Goal: Transaction & Acquisition: Book appointment/travel/reservation

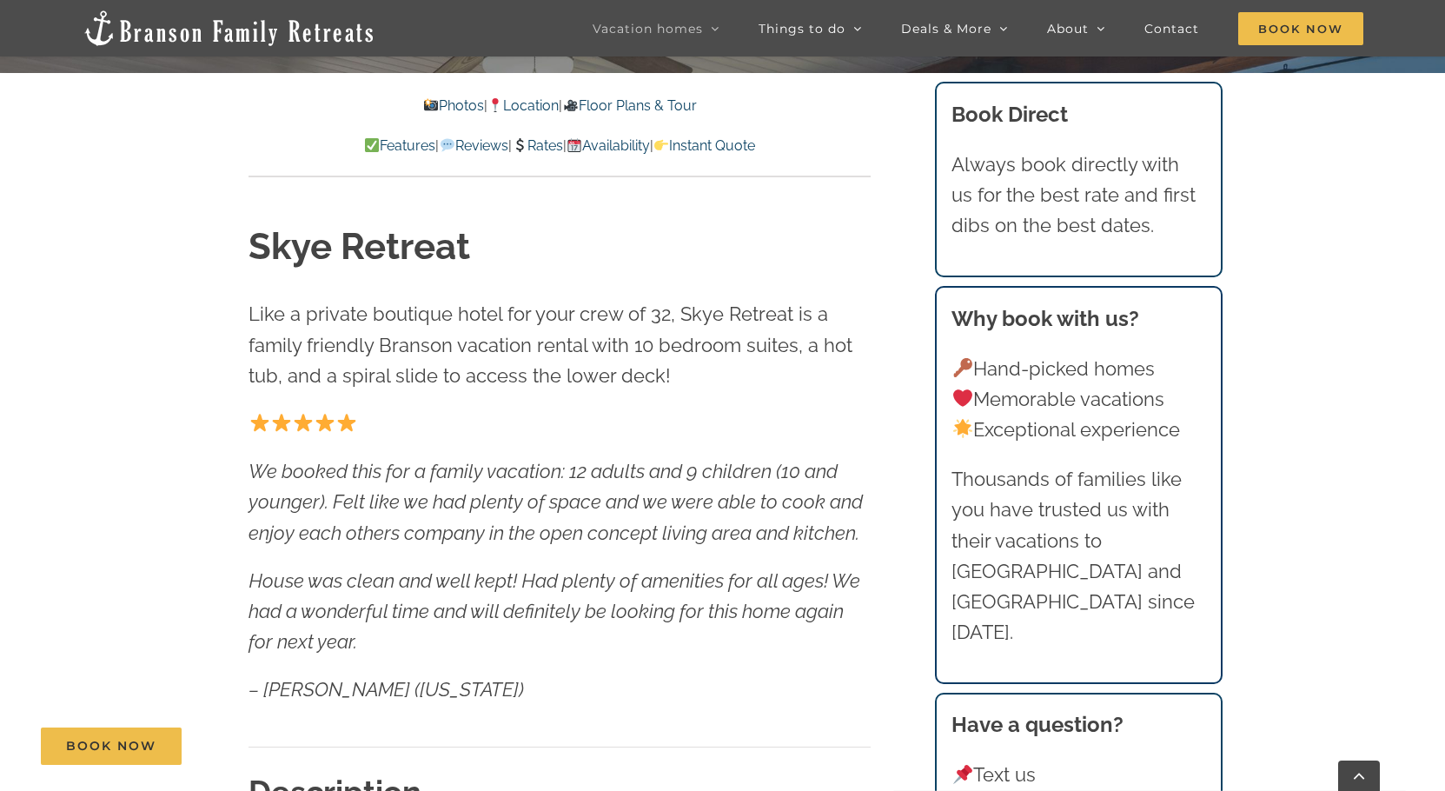
scroll to position [869, 0]
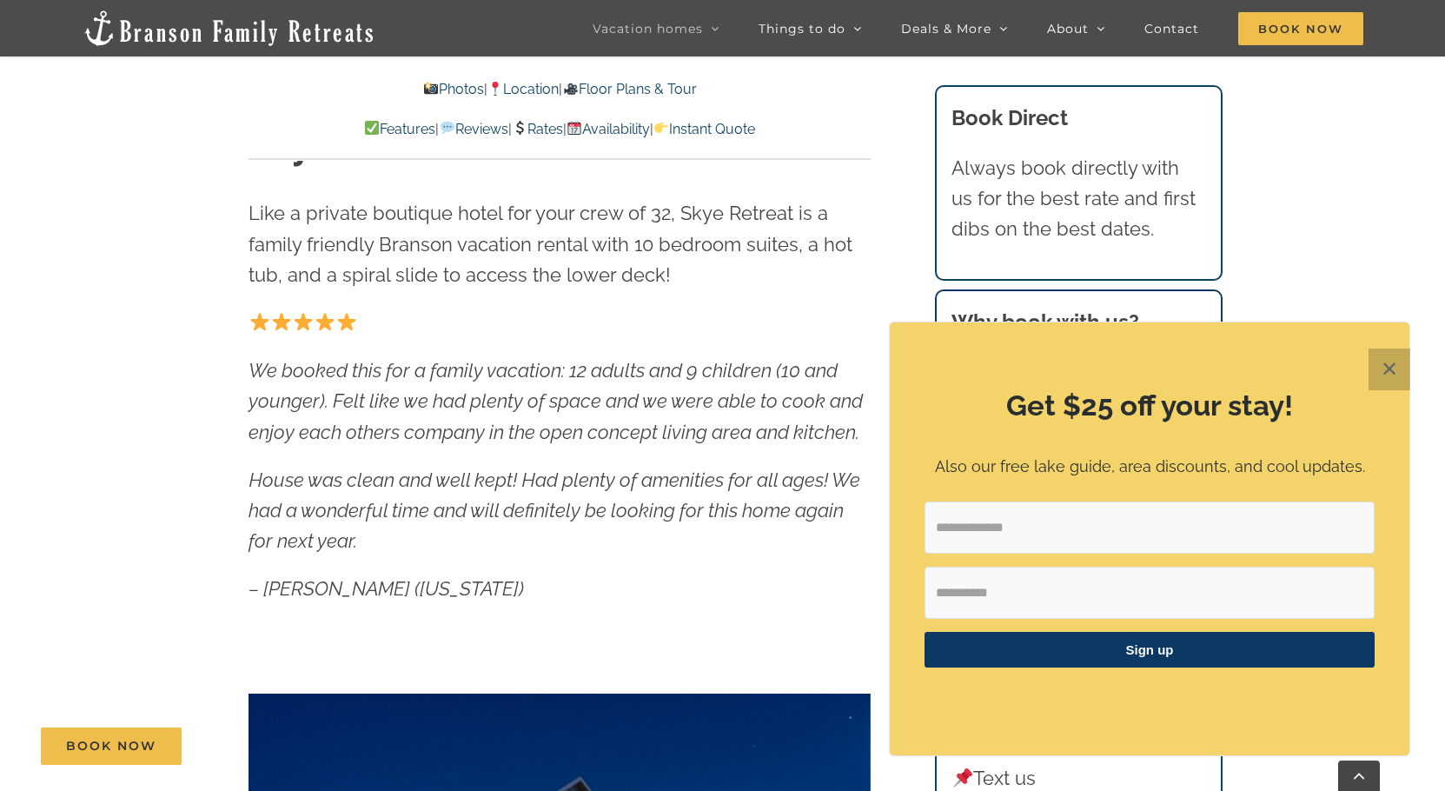
click at [1392, 364] on button "✕" at bounding box center [1390, 369] width 42 height 42
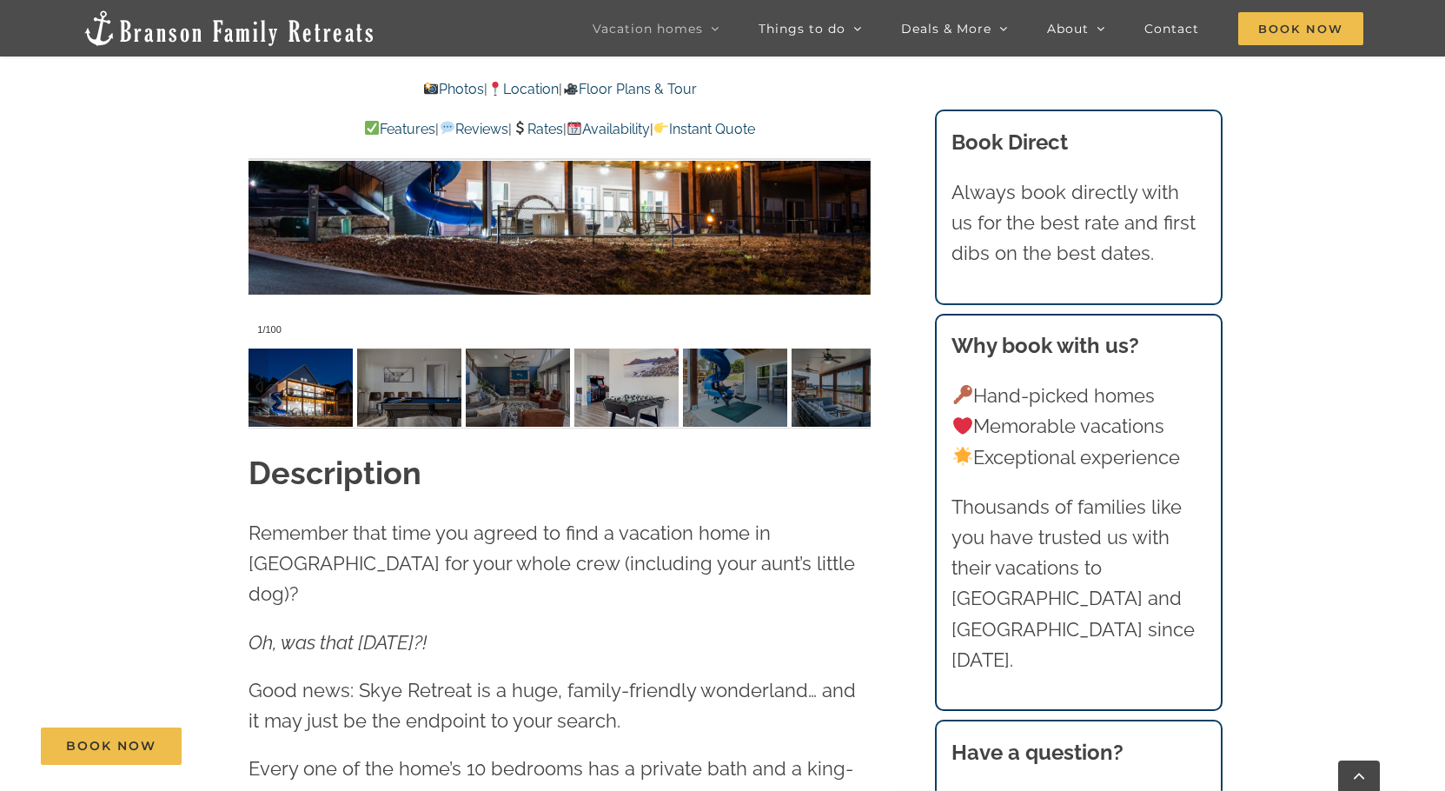
scroll to position [1651, 0]
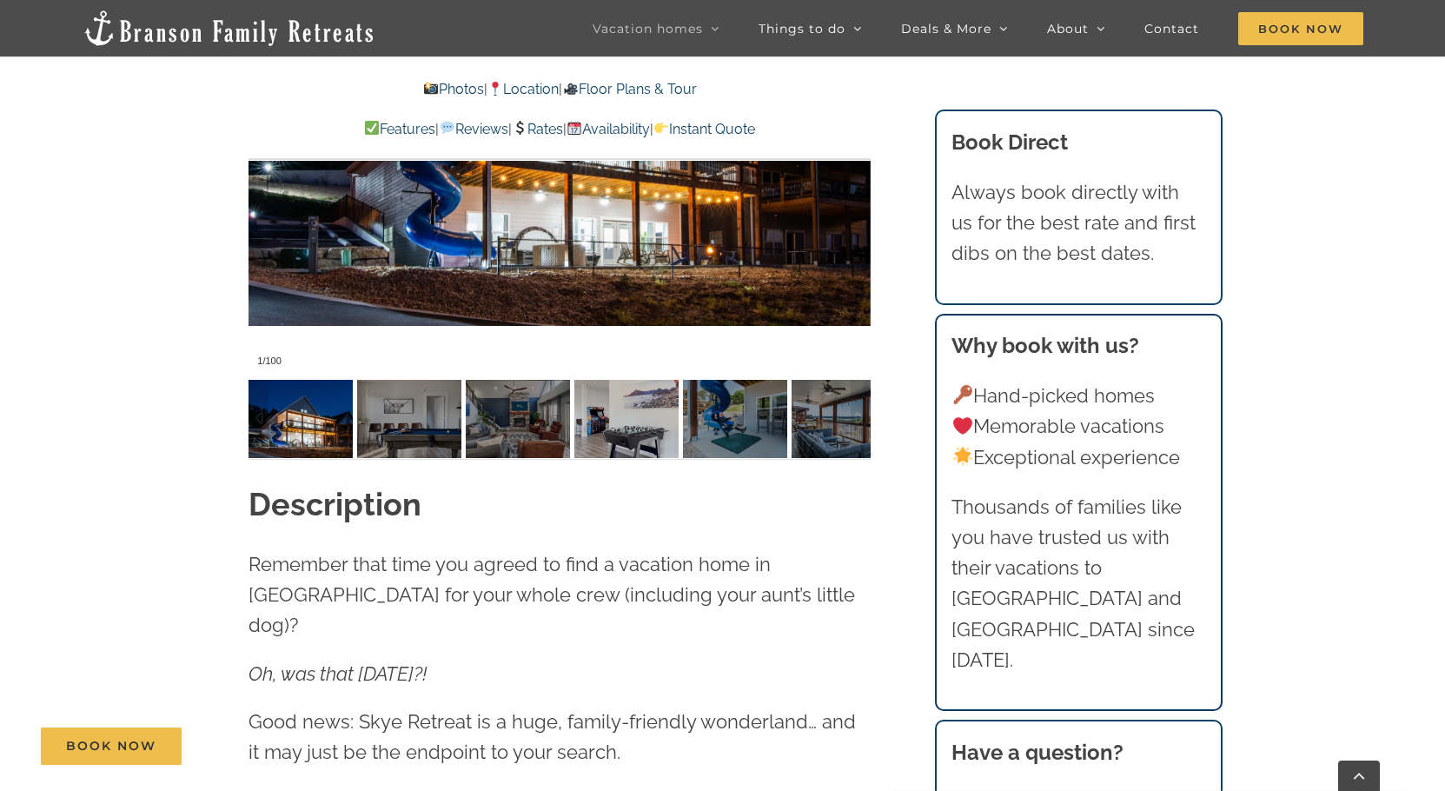
click at [647, 340] on div at bounding box center [560, 118] width 622 height 511
click at [635, 433] on img at bounding box center [626, 419] width 104 height 78
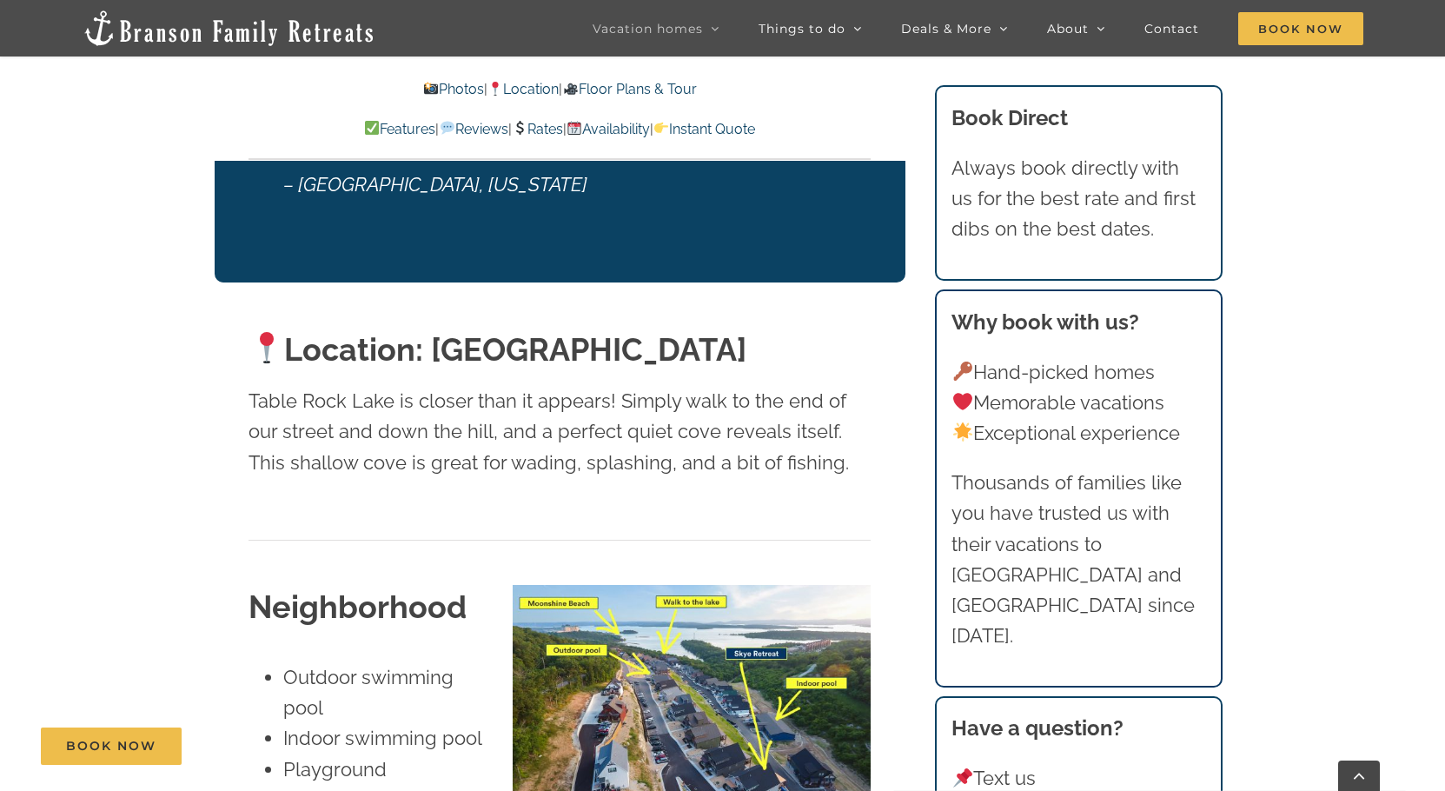
scroll to position [3997, 0]
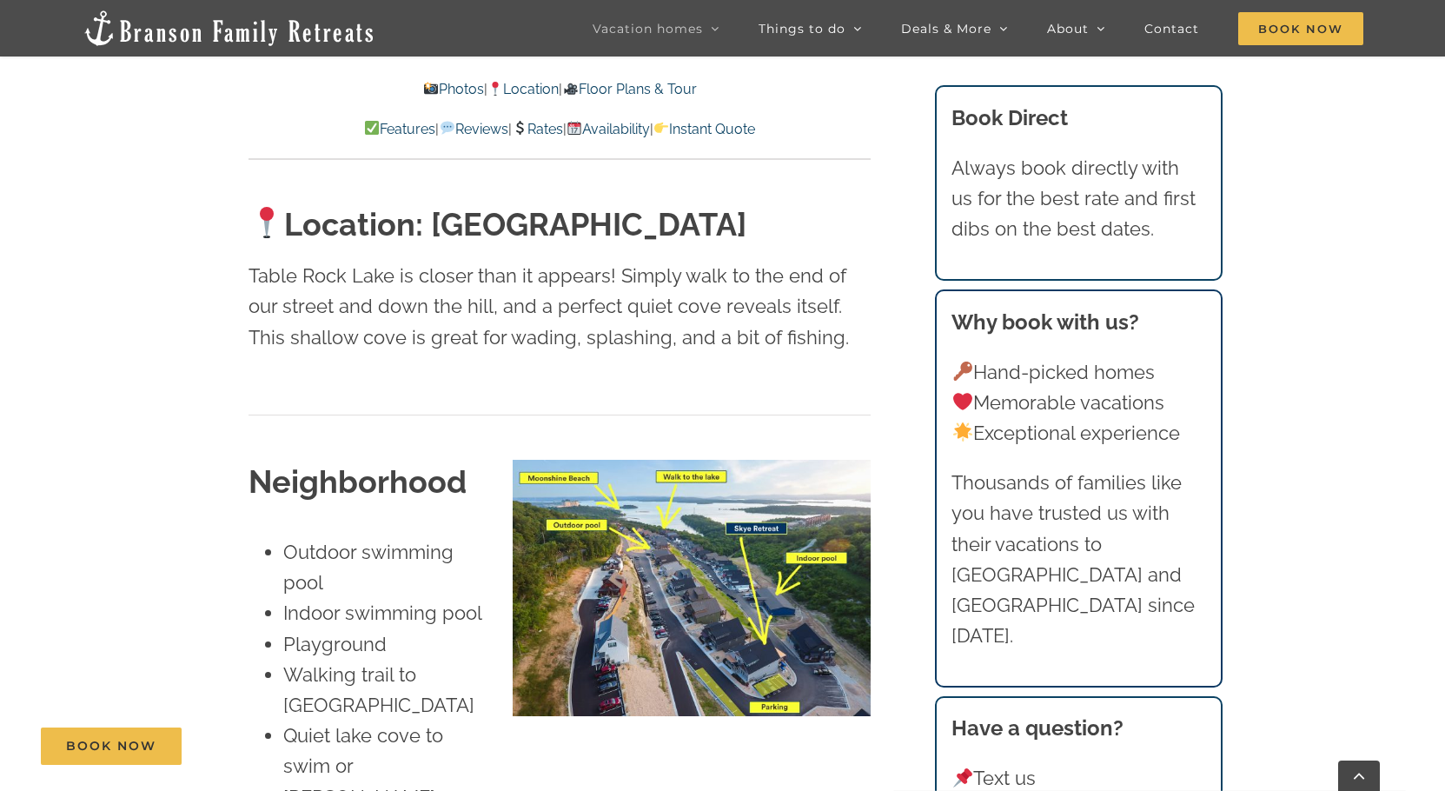
click at [653, 494] on img at bounding box center [692, 588] width 358 height 257
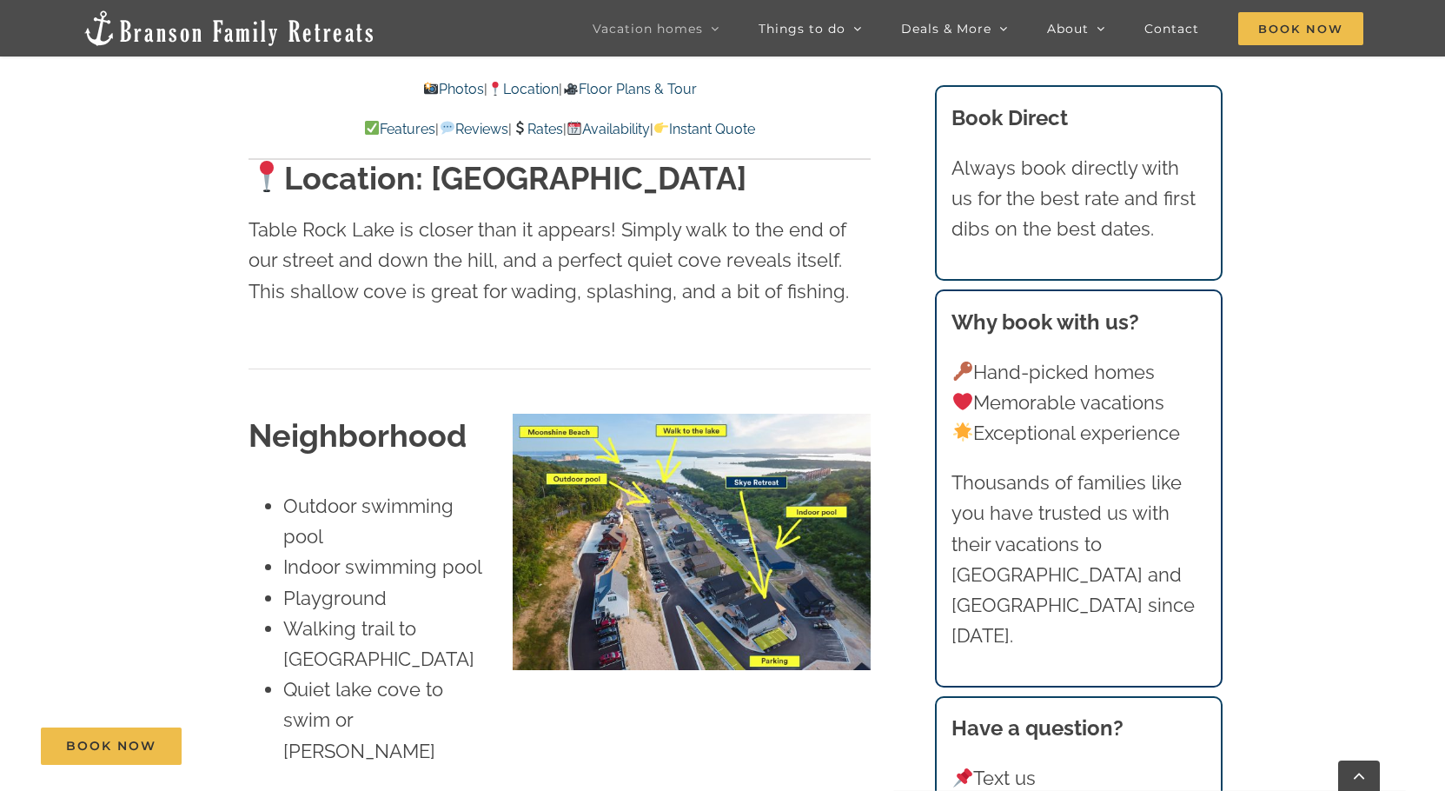
scroll to position [4084, 0]
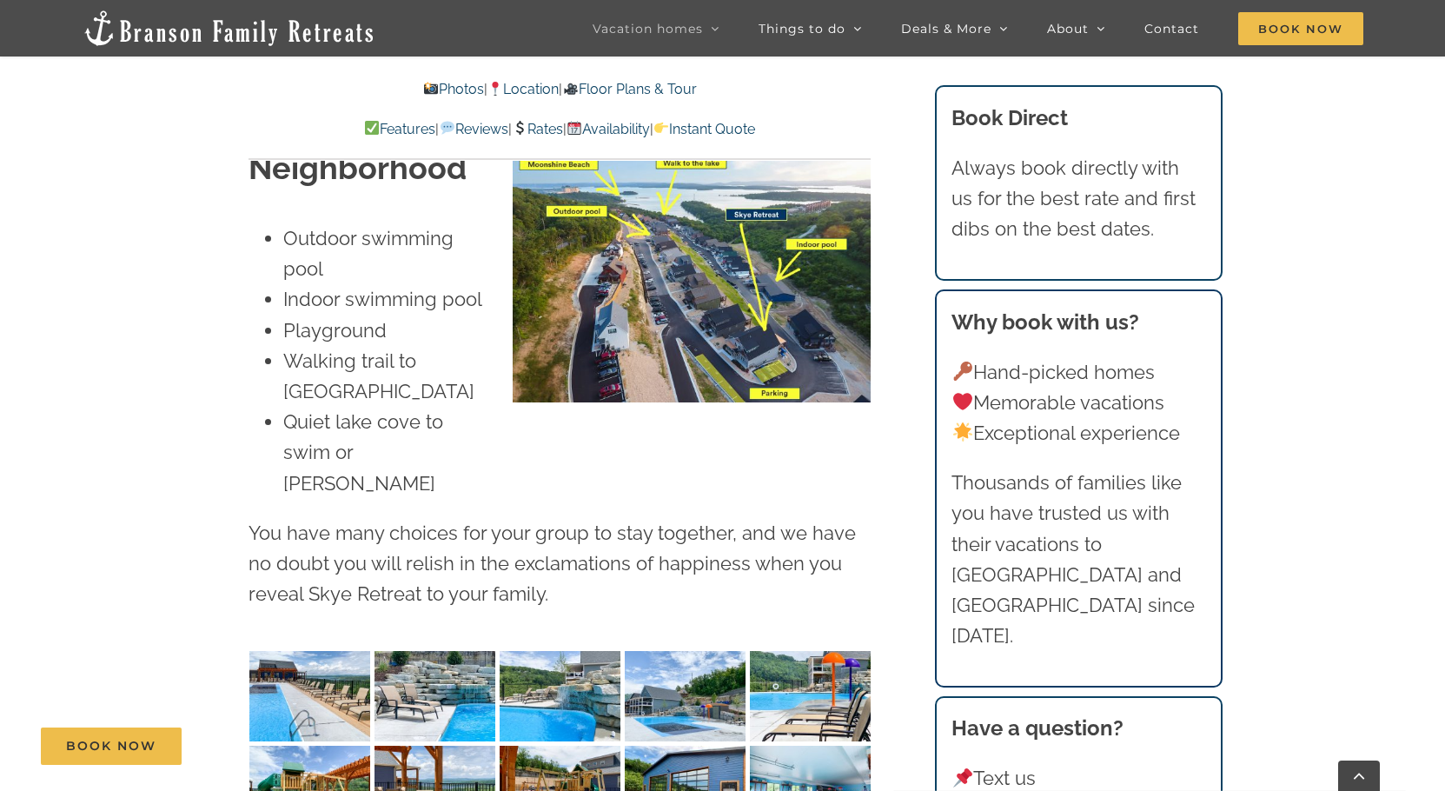
scroll to position [4519, 0]
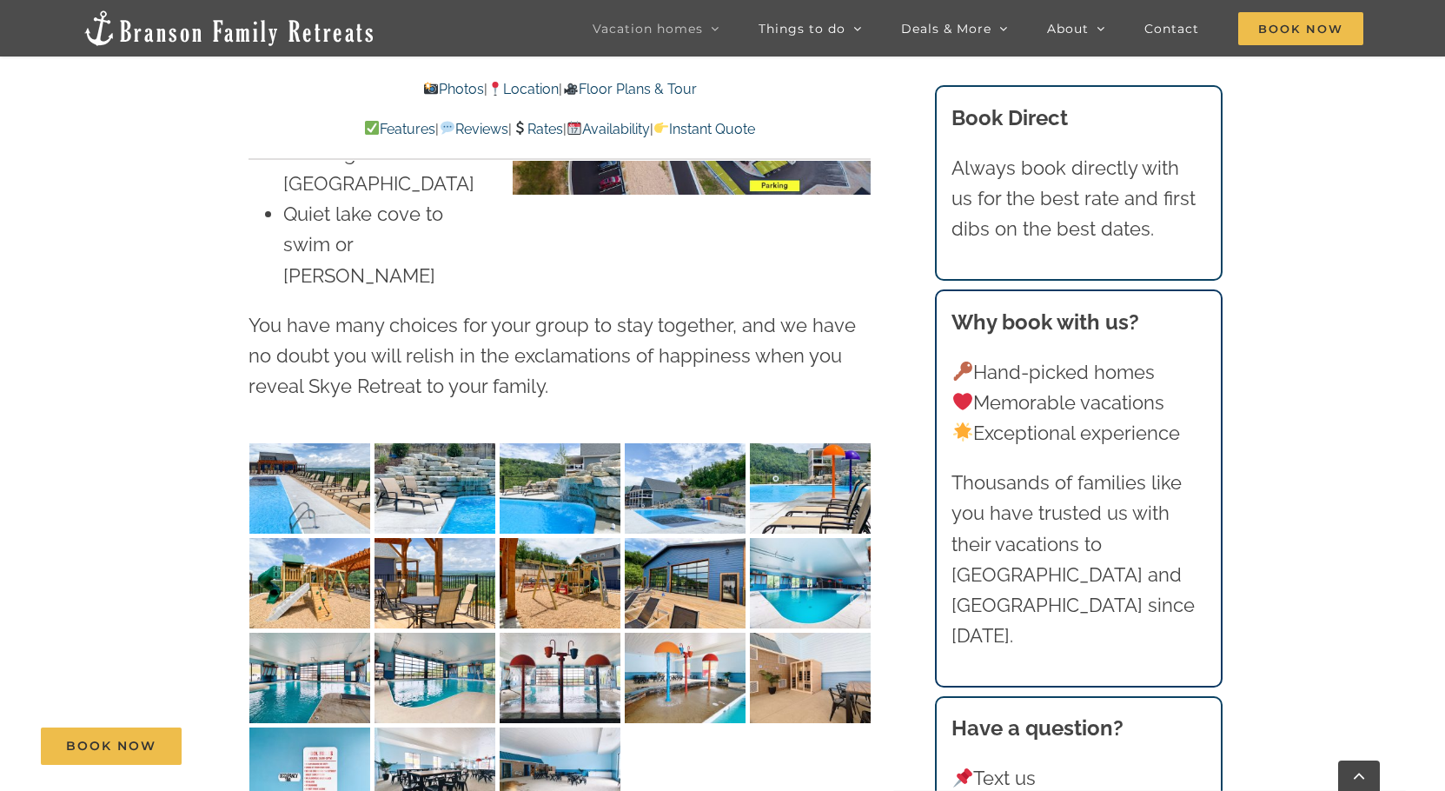
click at [332, 443] on img "Skye-Retreat-1051" at bounding box center [309, 488] width 121 height 90
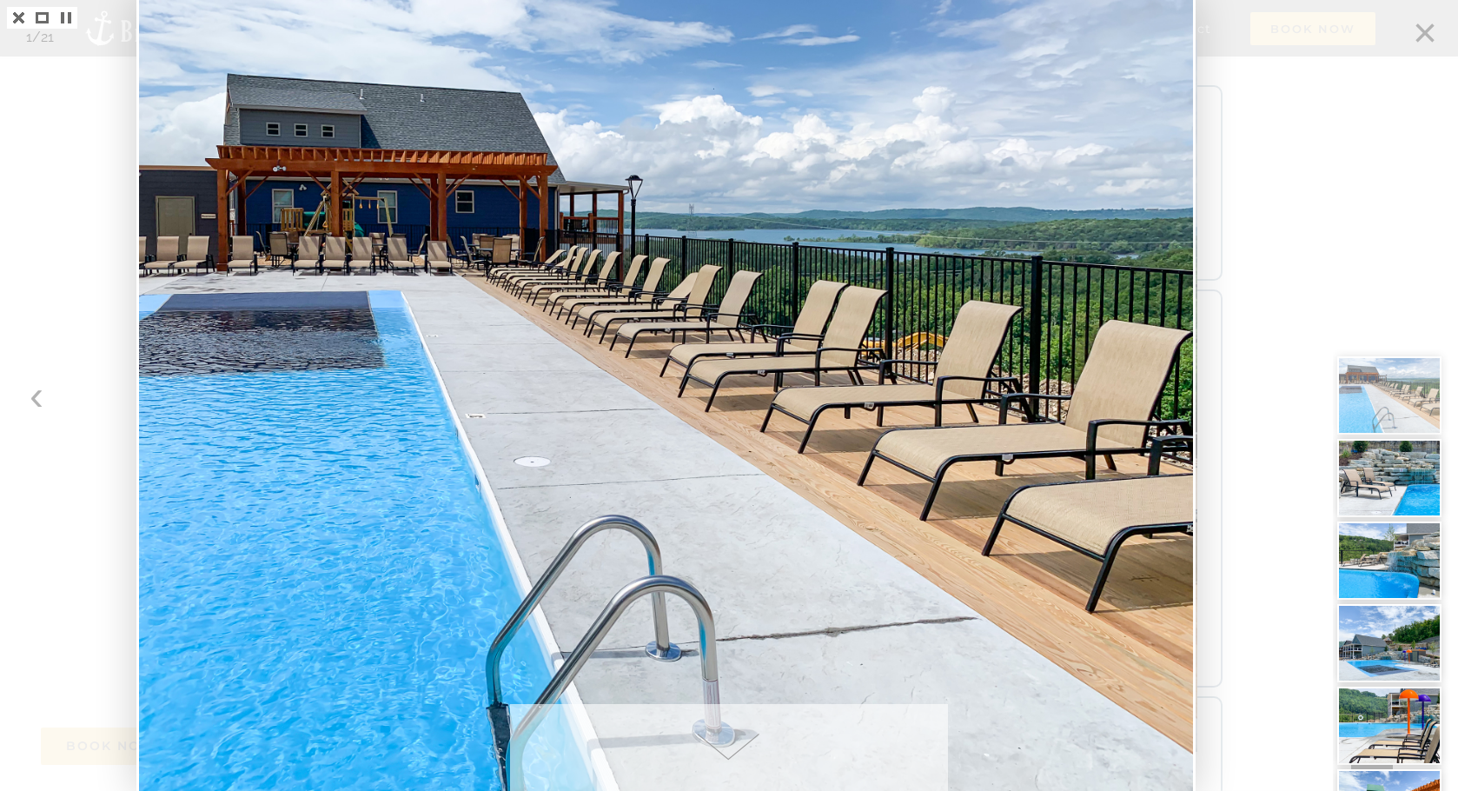
click at [1296, 309] on div at bounding box center [729, 395] width 1458 height 791
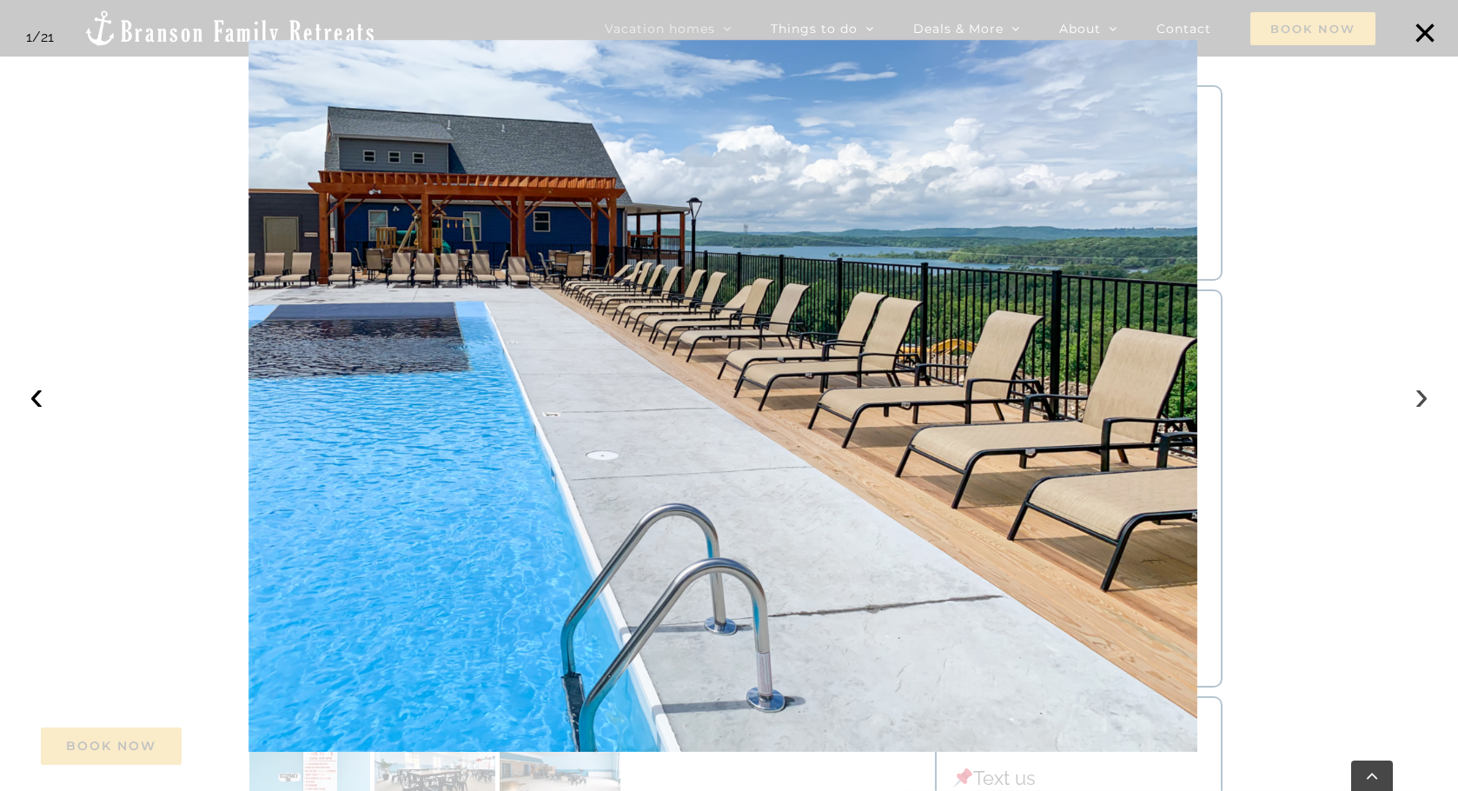
click at [1422, 390] on button "›" at bounding box center [1421, 395] width 38 height 38
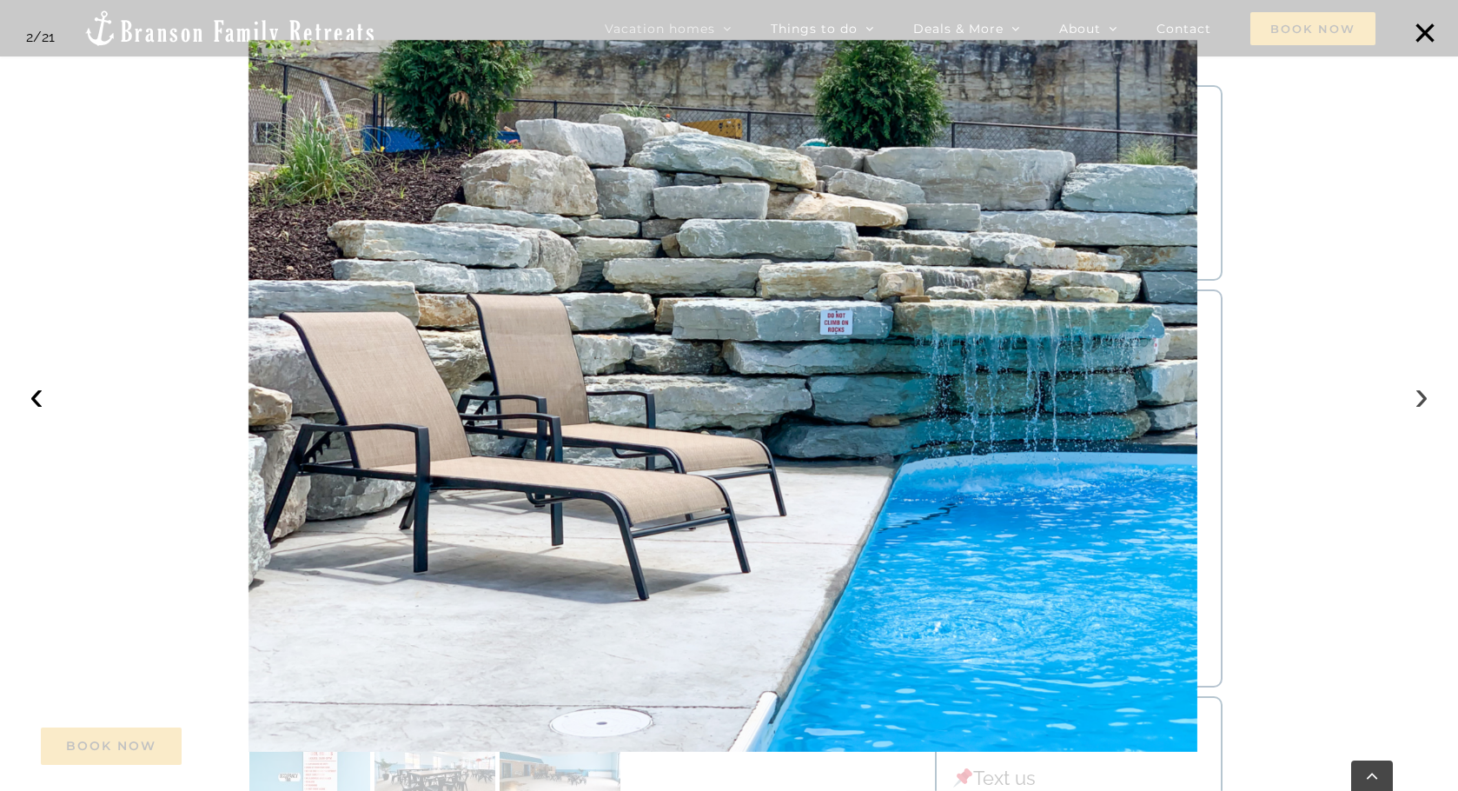
drag, startPoint x: 1404, startPoint y: 387, endPoint x: 1422, endPoint y: 389, distance: 18.4
click at [1410, 388] on button "›" at bounding box center [1421, 395] width 38 height 38
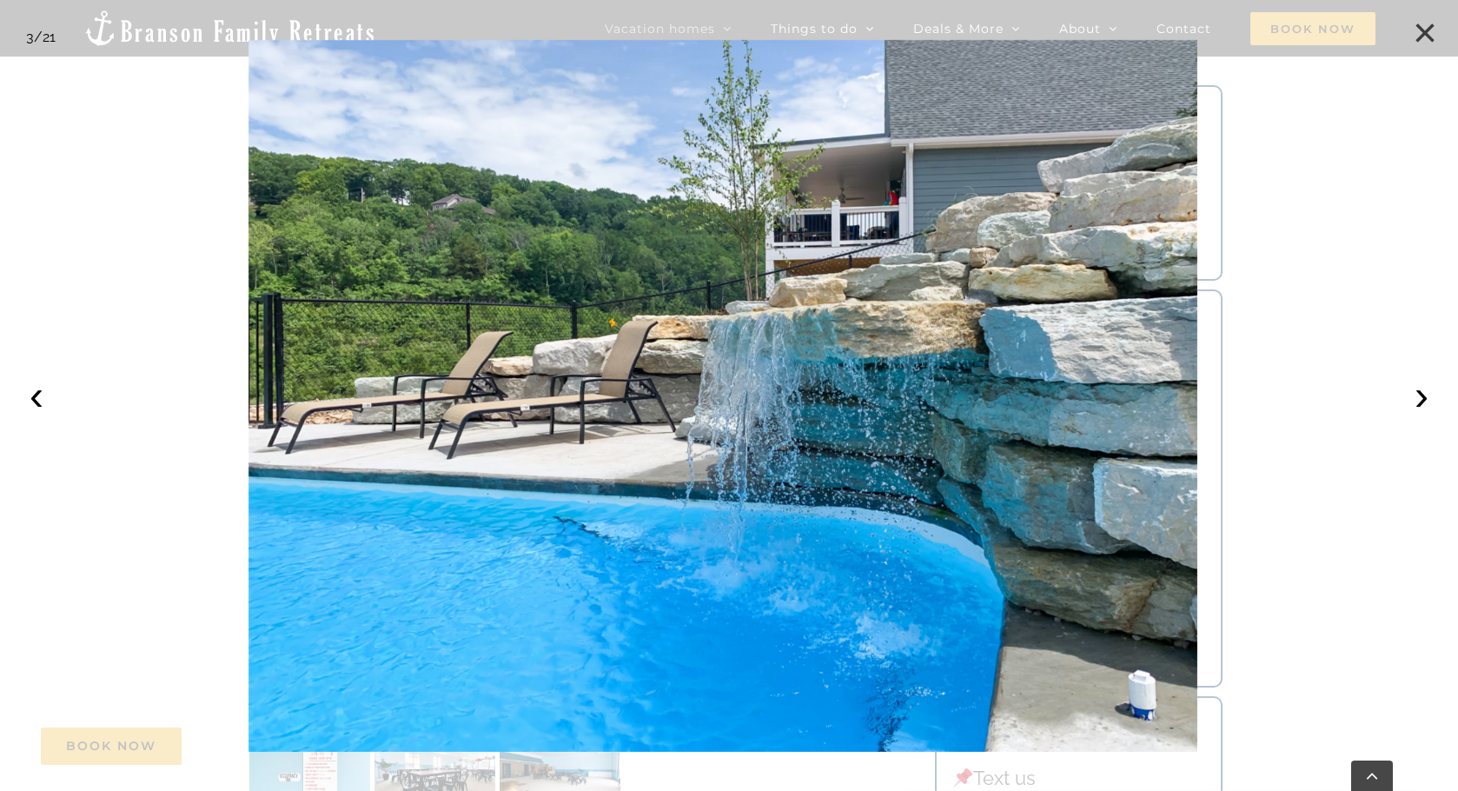
click at [1424, 26] on button "×" at bounding box center [1425, 33] width 38 height 38
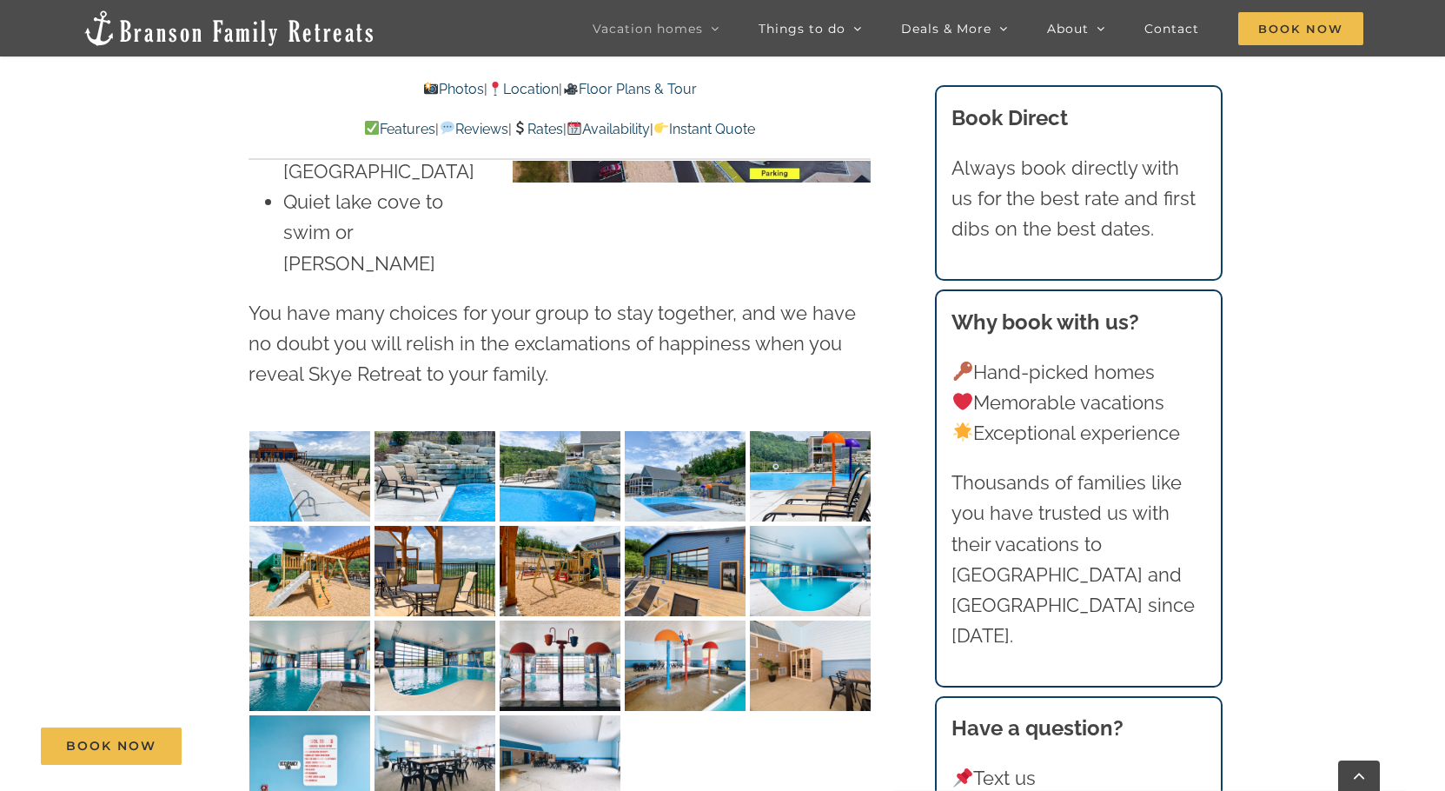
scroll to position [4605, 0]
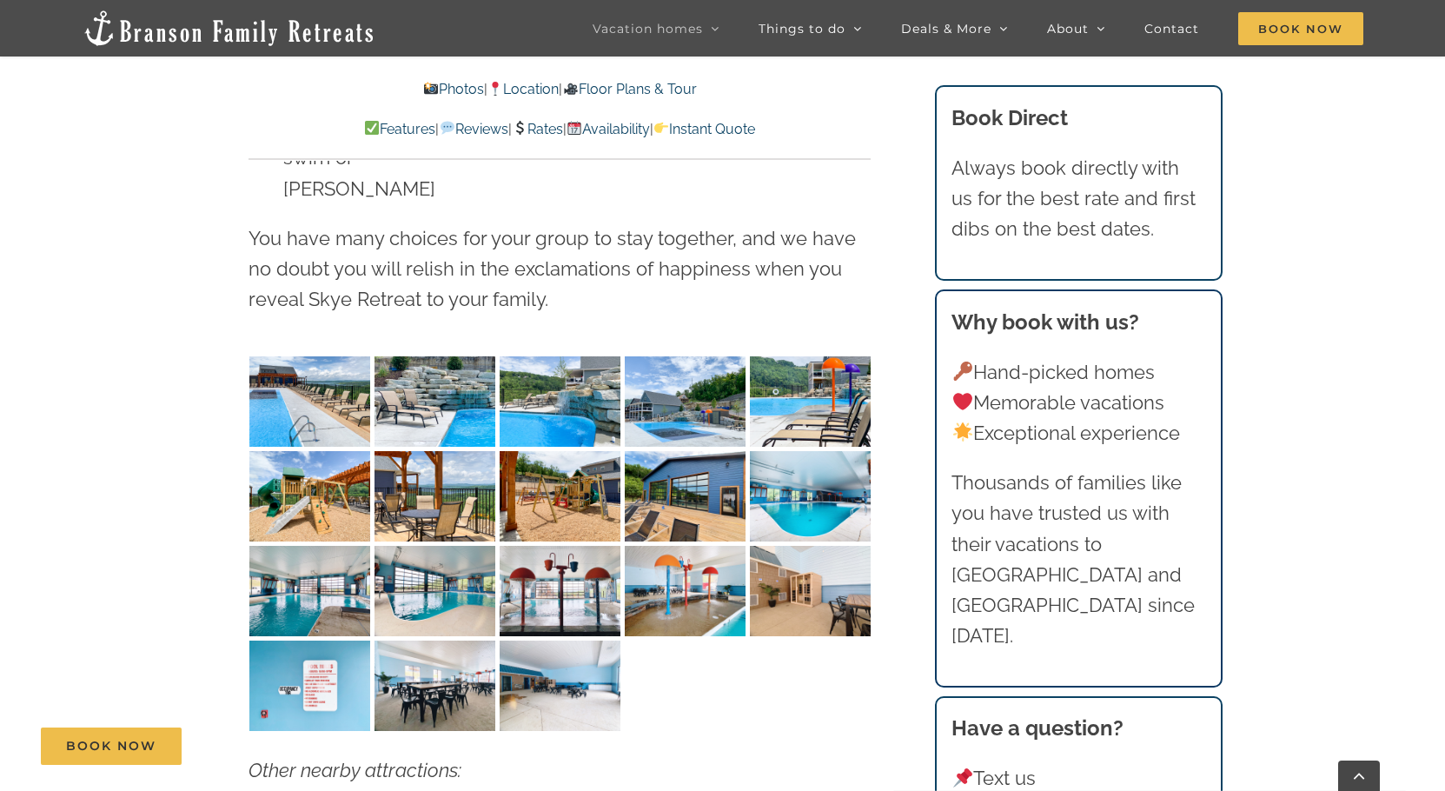
click at [669, 546] on img "Skye Retreat indoor pool Chateau Cove IMG-1650" at bounding box center [685, 591] width 121 height 90
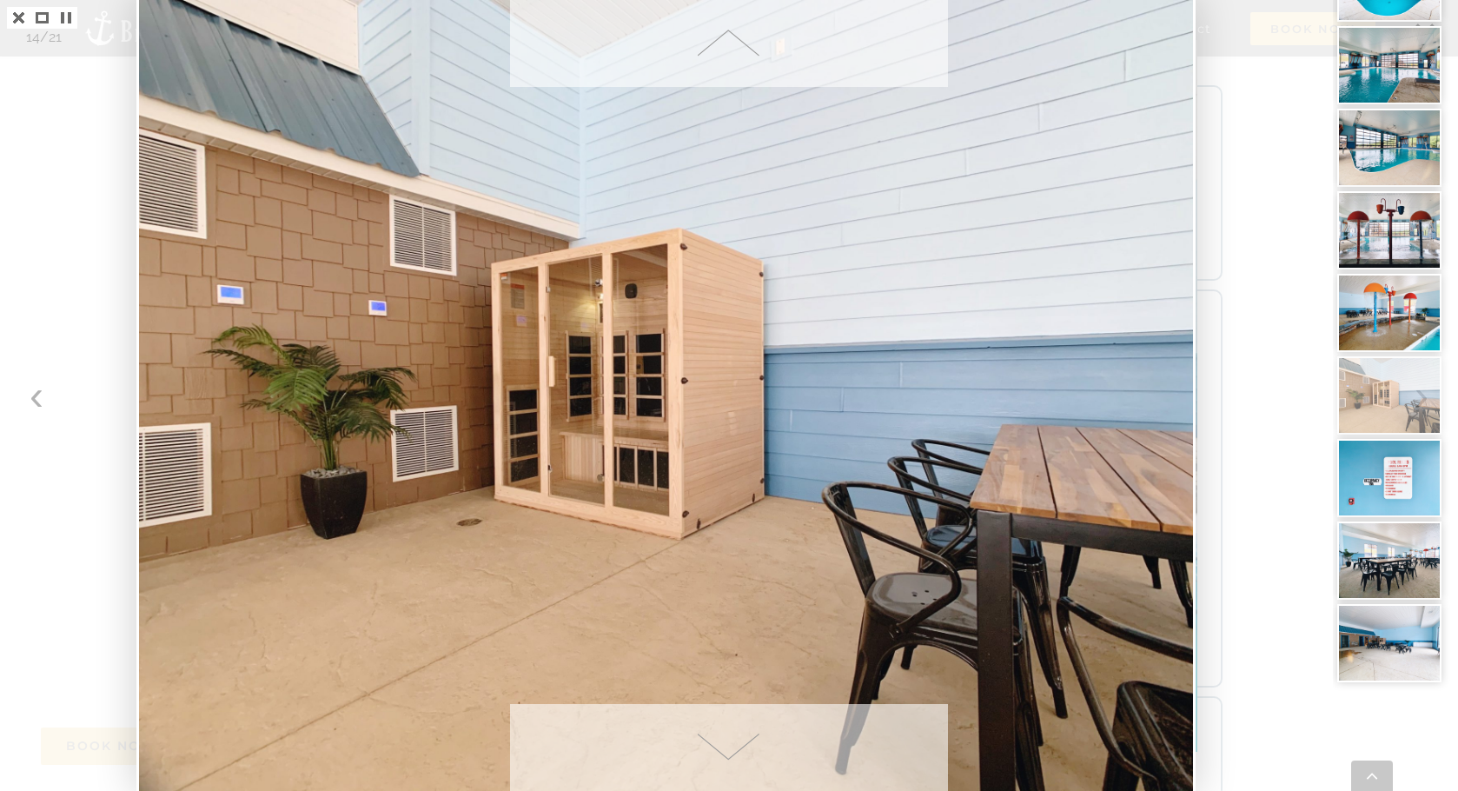
click at [715, 734] on span at bounding box center [728, 747] width 437 height 87
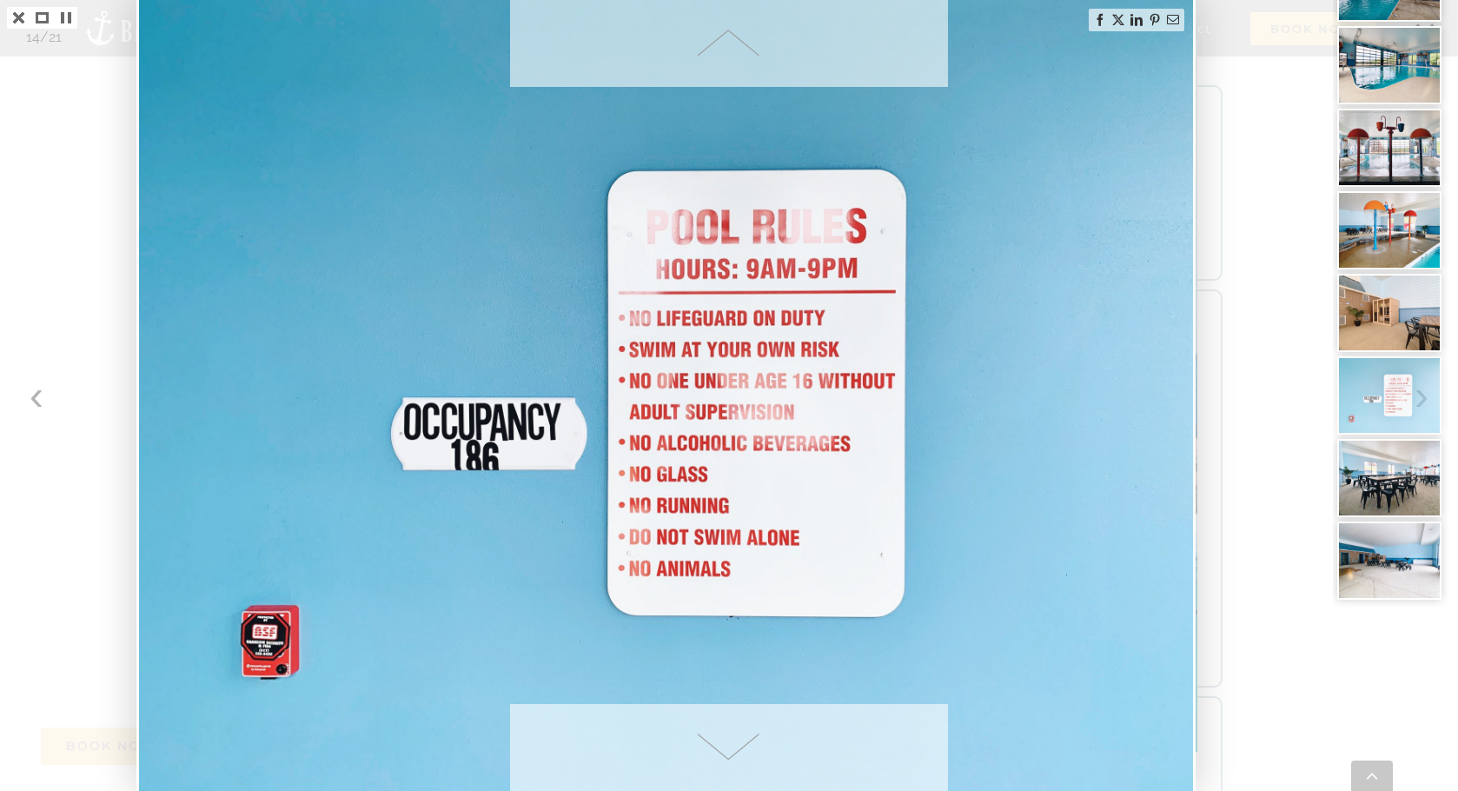
click at [715, 734] on span at bounding box center [728, 747] width 437 height 87
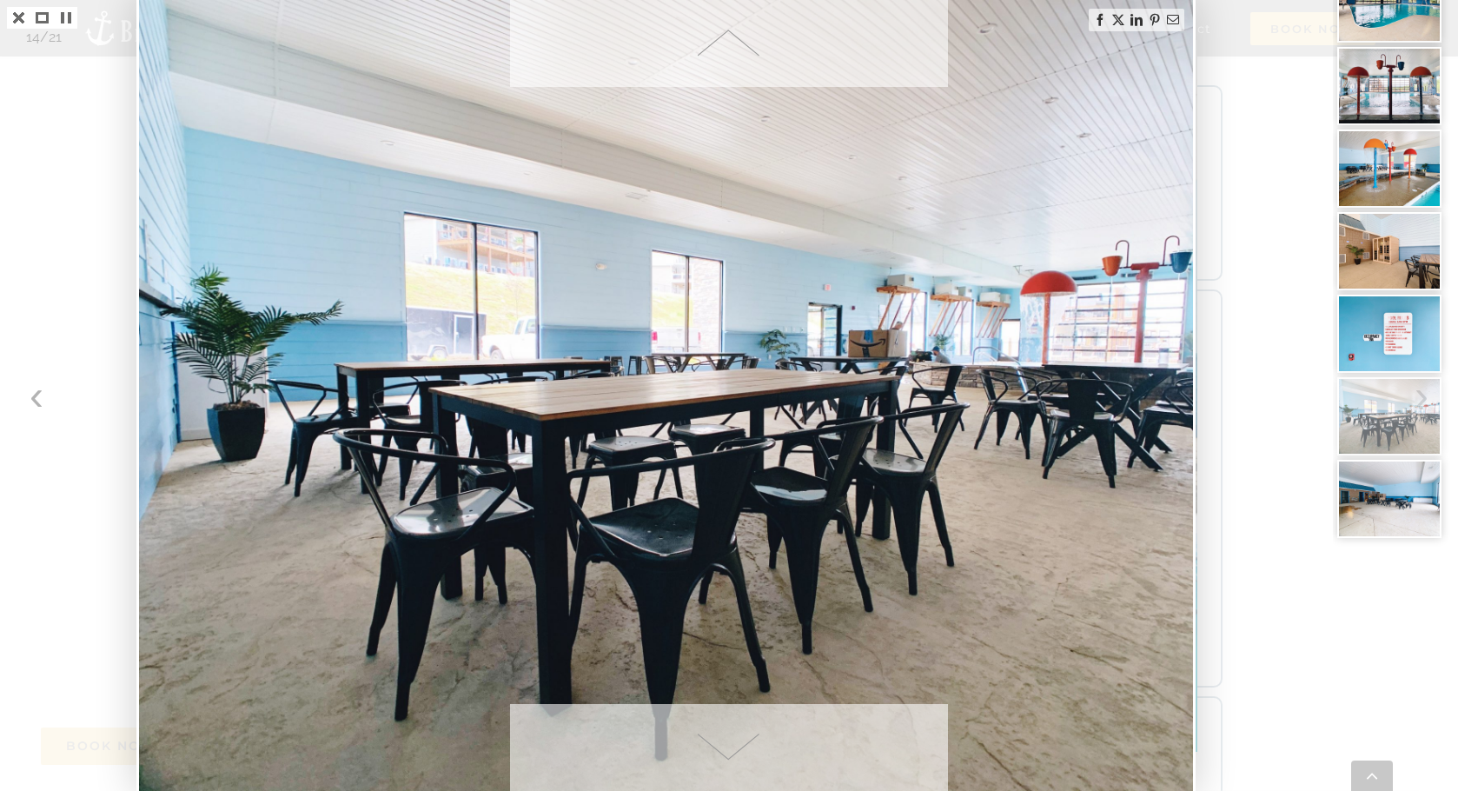
click at [715, 734] on span at bounding box center [728, 747] width 437 height 87
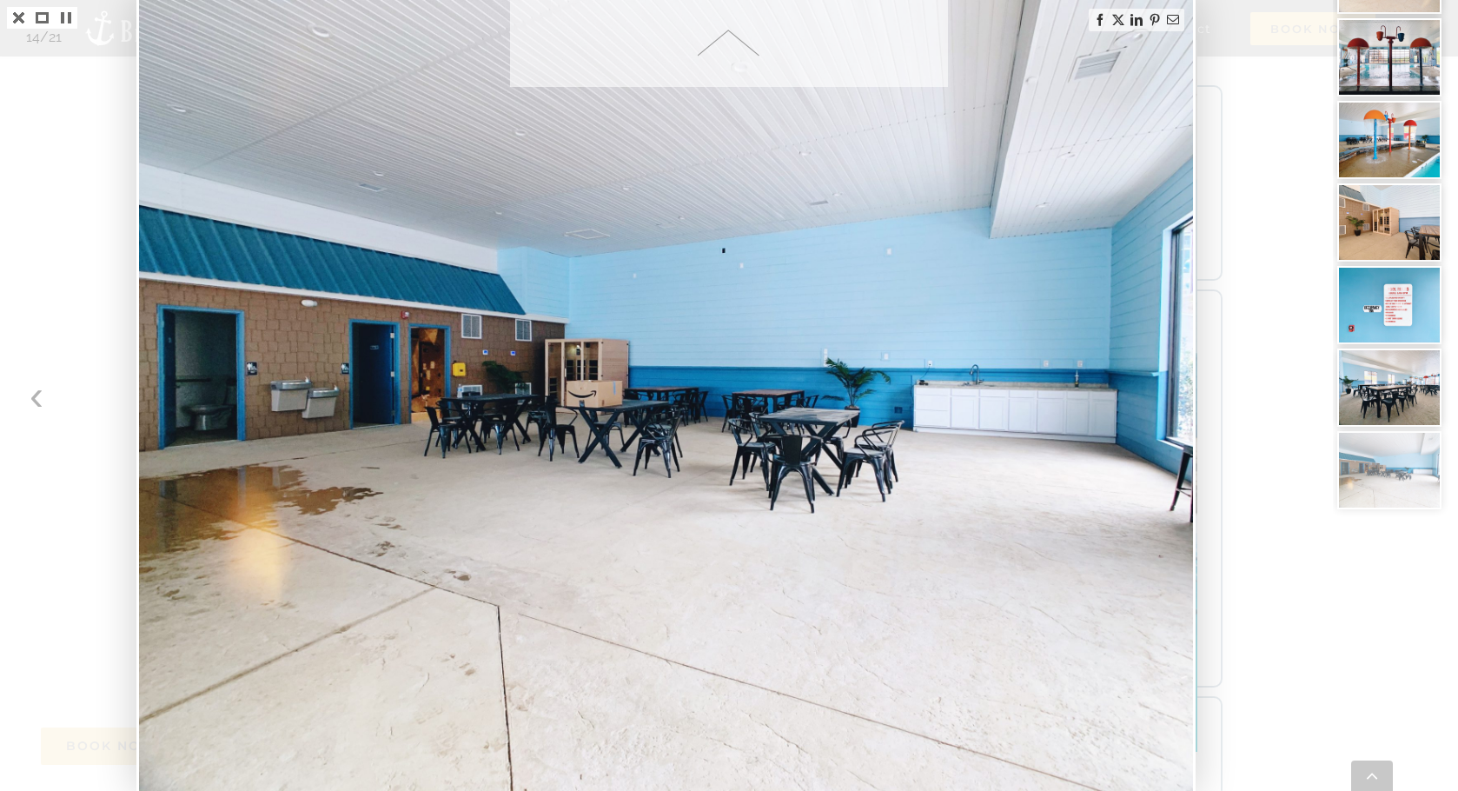
click at [715, 734] on img at bounding box center [666, 395] width 1054 height 791
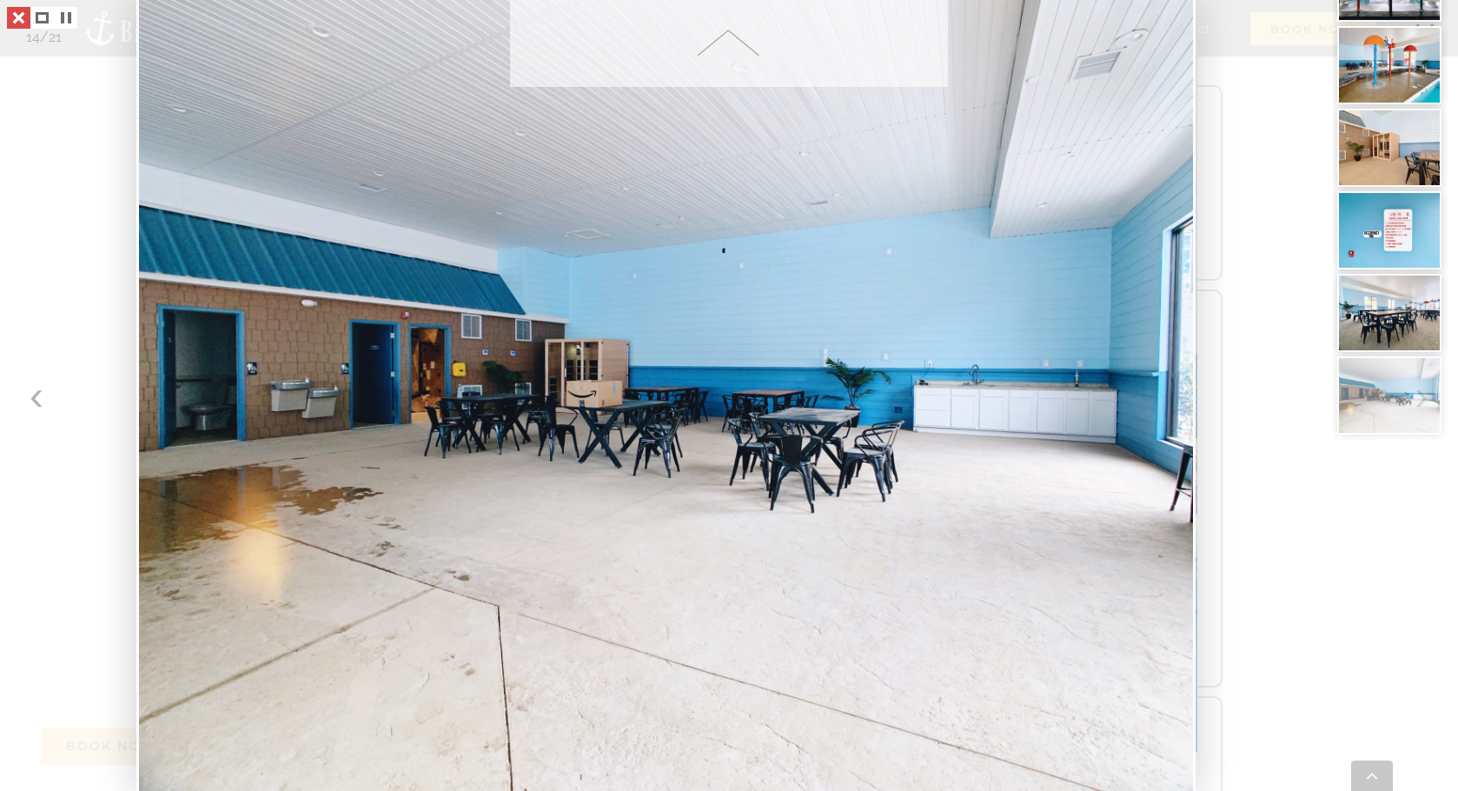
click at [17, 16] on link at bounding box center [18, 18] width 23 height 22
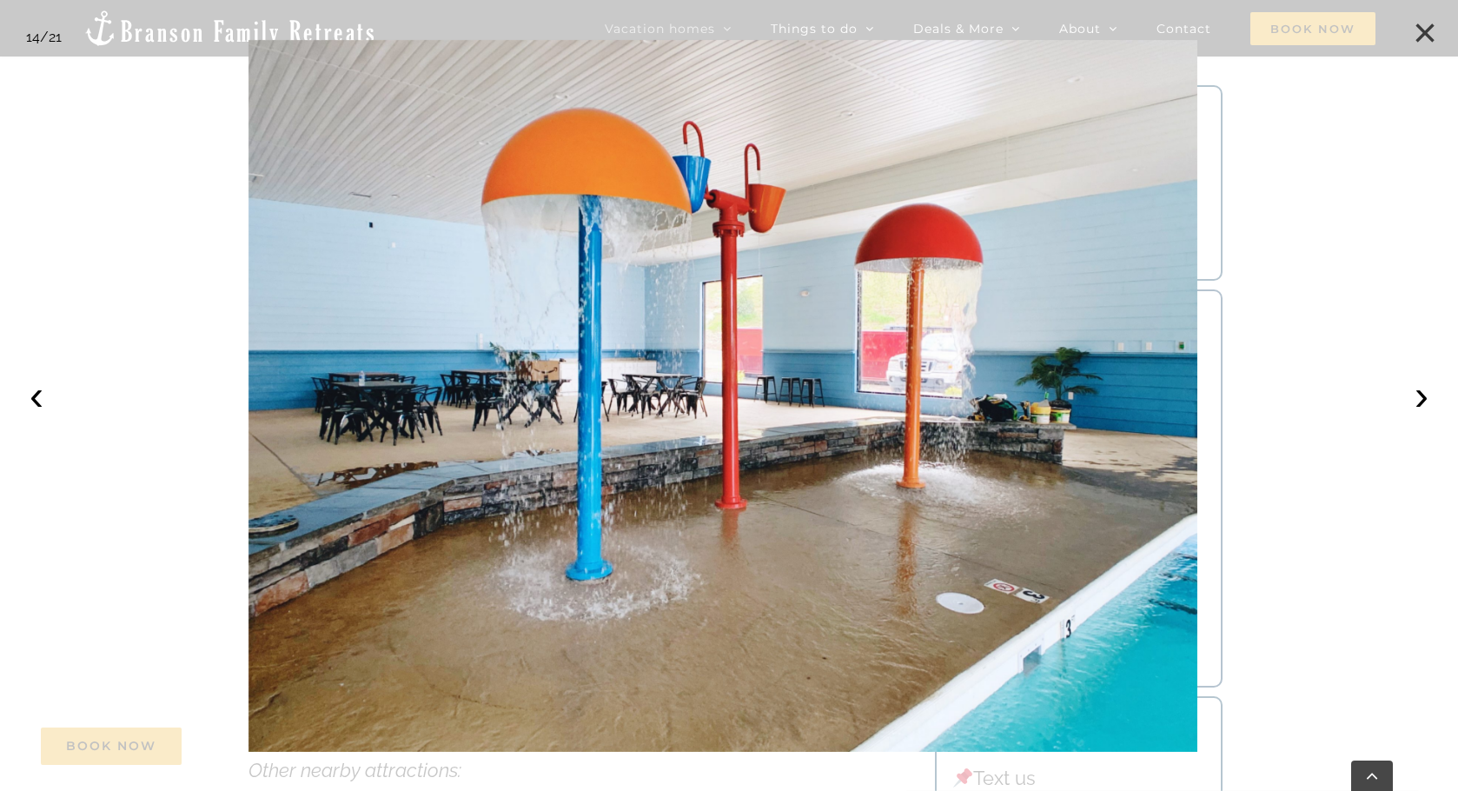
click at [1417, 29] on button "×" at bounding box center [1425, 33] width 38 height 38
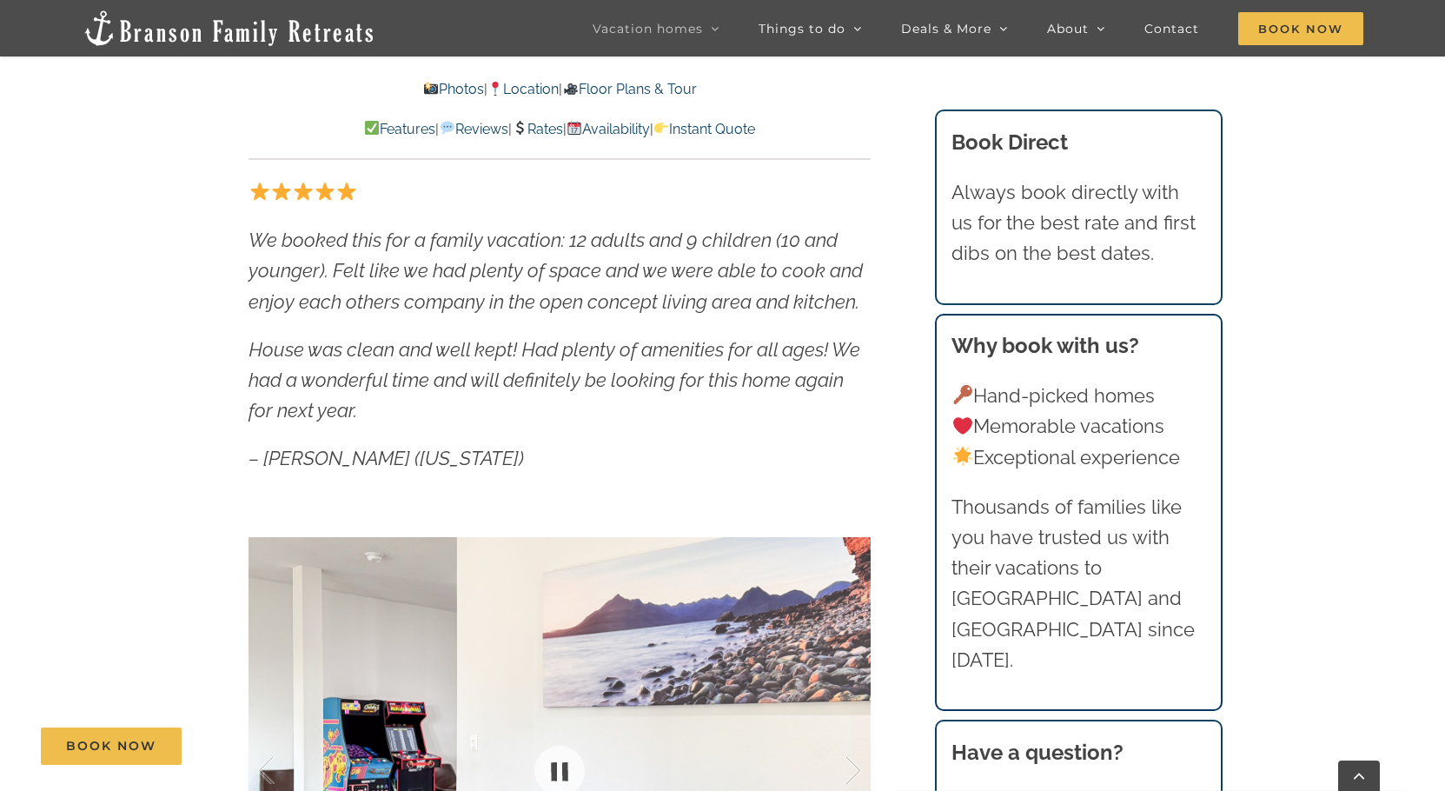
scroll to position [782, 0]
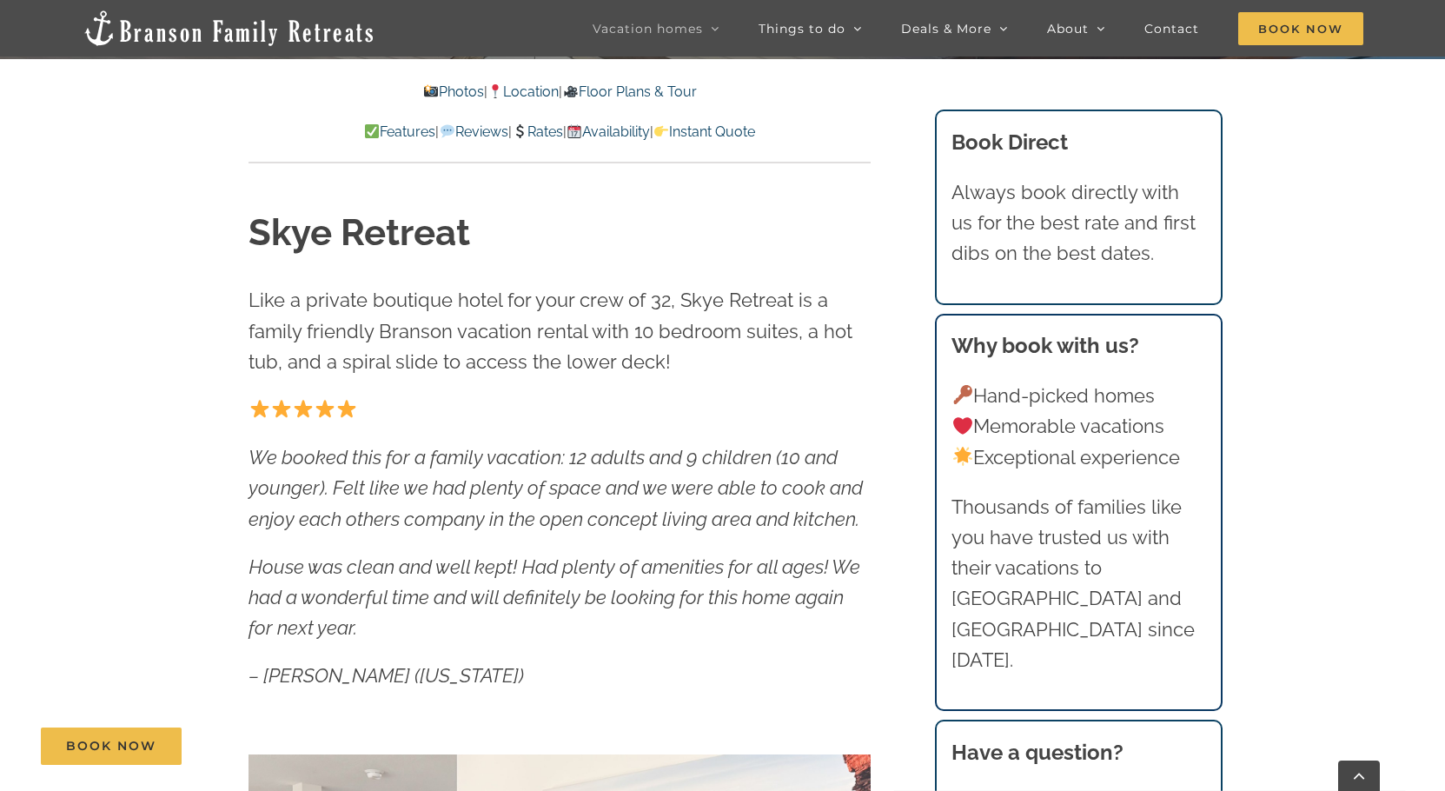
click at [620, 133] on link "Availability" at bounding box center [608, 131] width 83 height 17
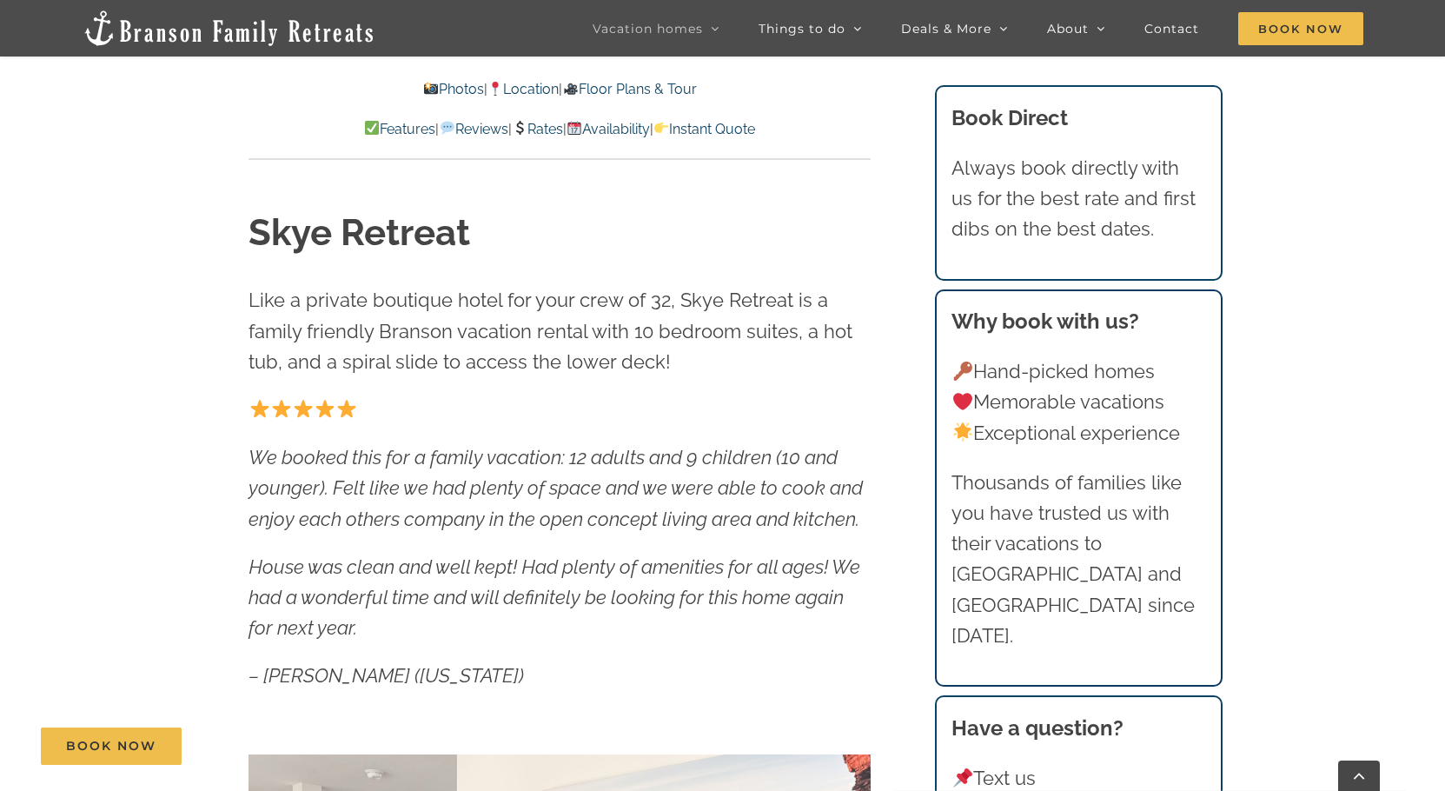
scroll to position [11146, 0]
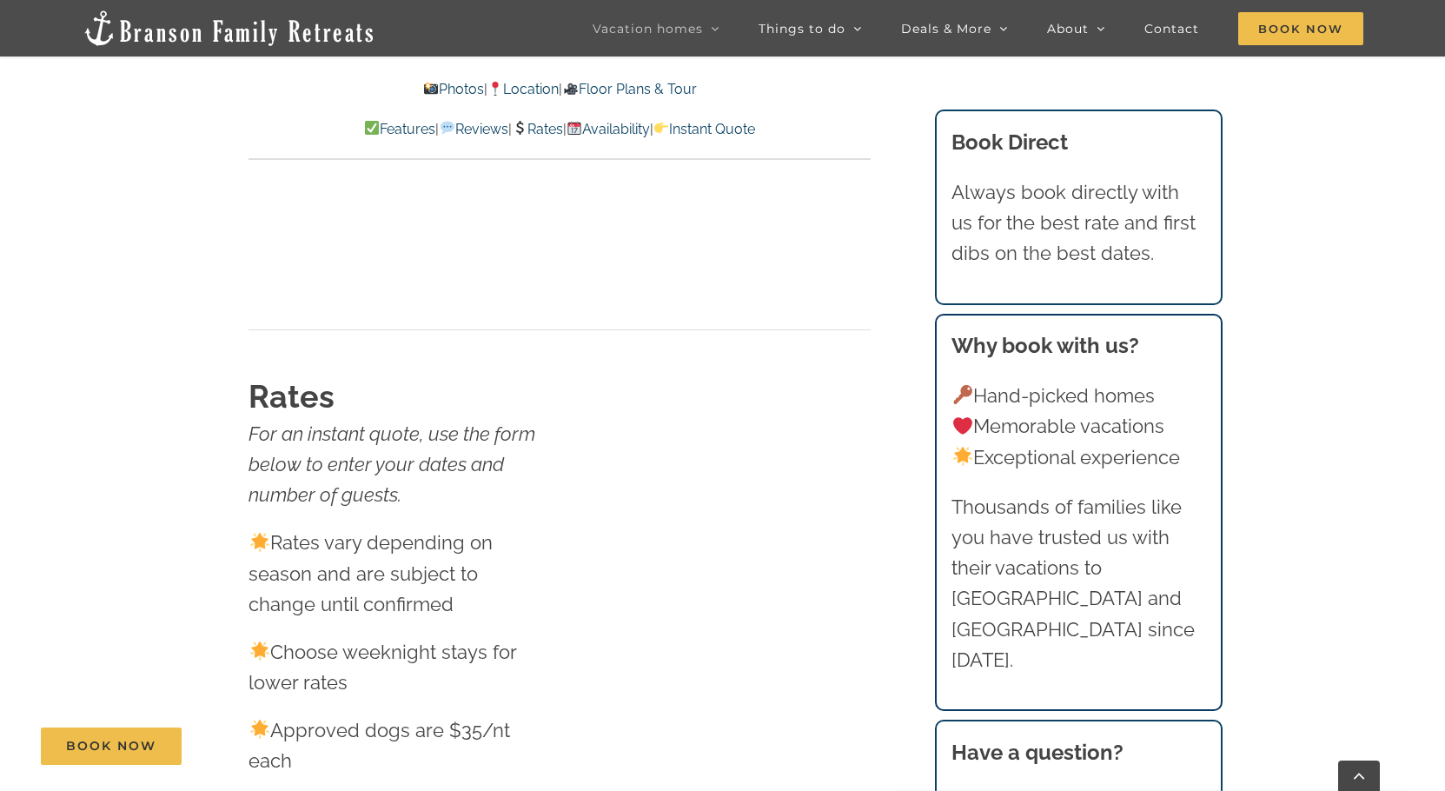
scroll to position [10885, 0]
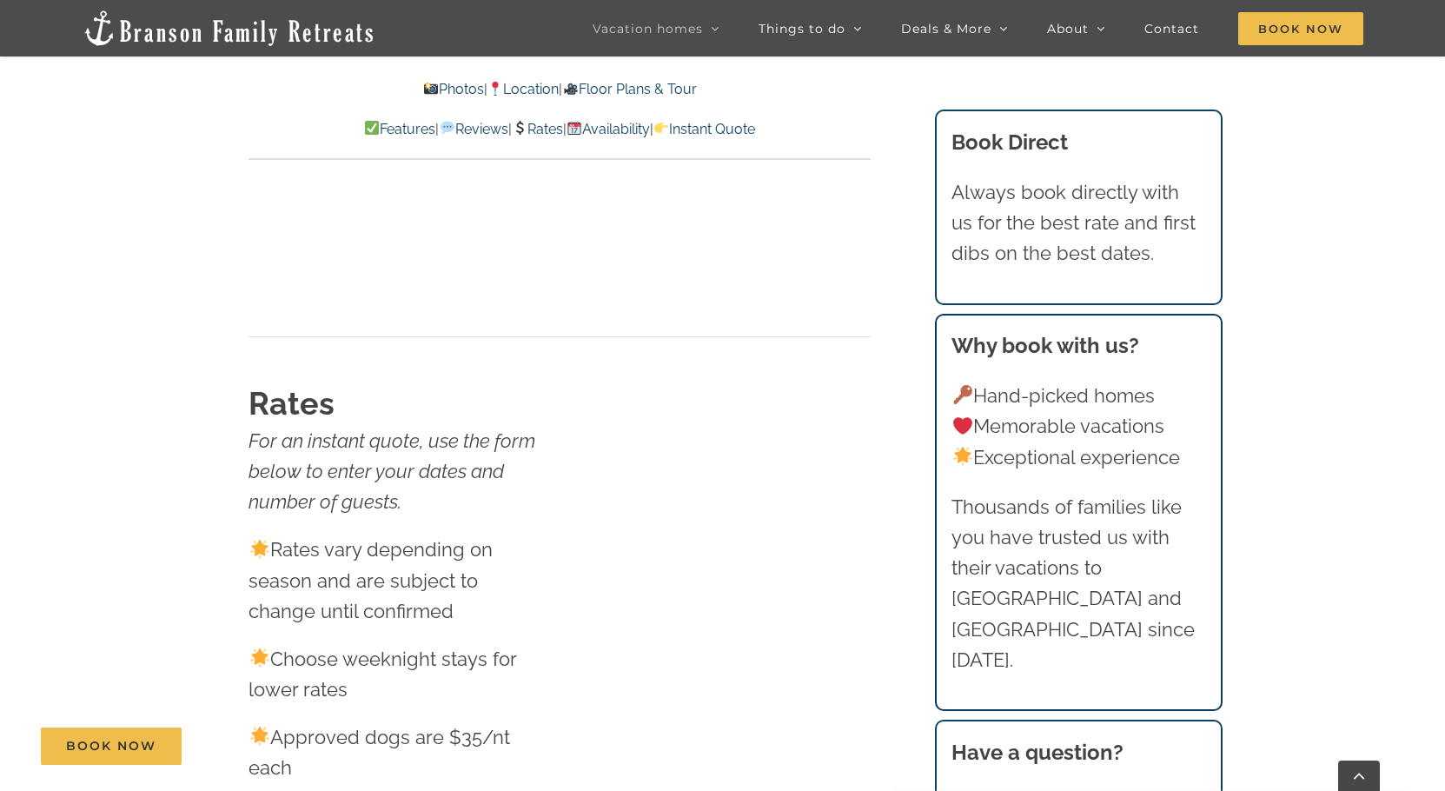
scroll to position [10364, 0]
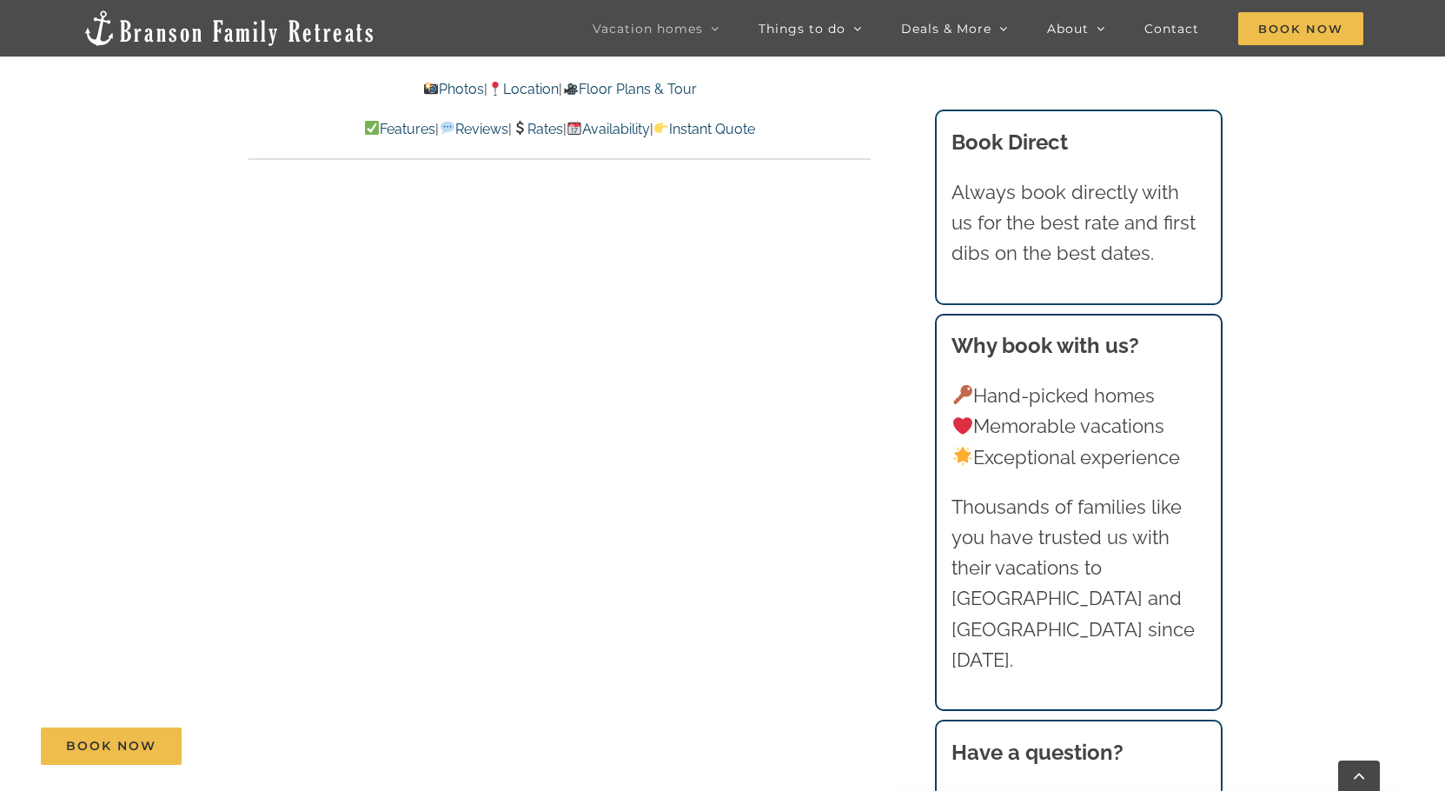
click at [540, 120] on p "Features | Reviews | Rates | Availability | Instant Quote" at bounding box center [560, 129] width 622 height 23
click at [541, 124] on link "Rates" at bounding box center [537, 129] width 51 height 17
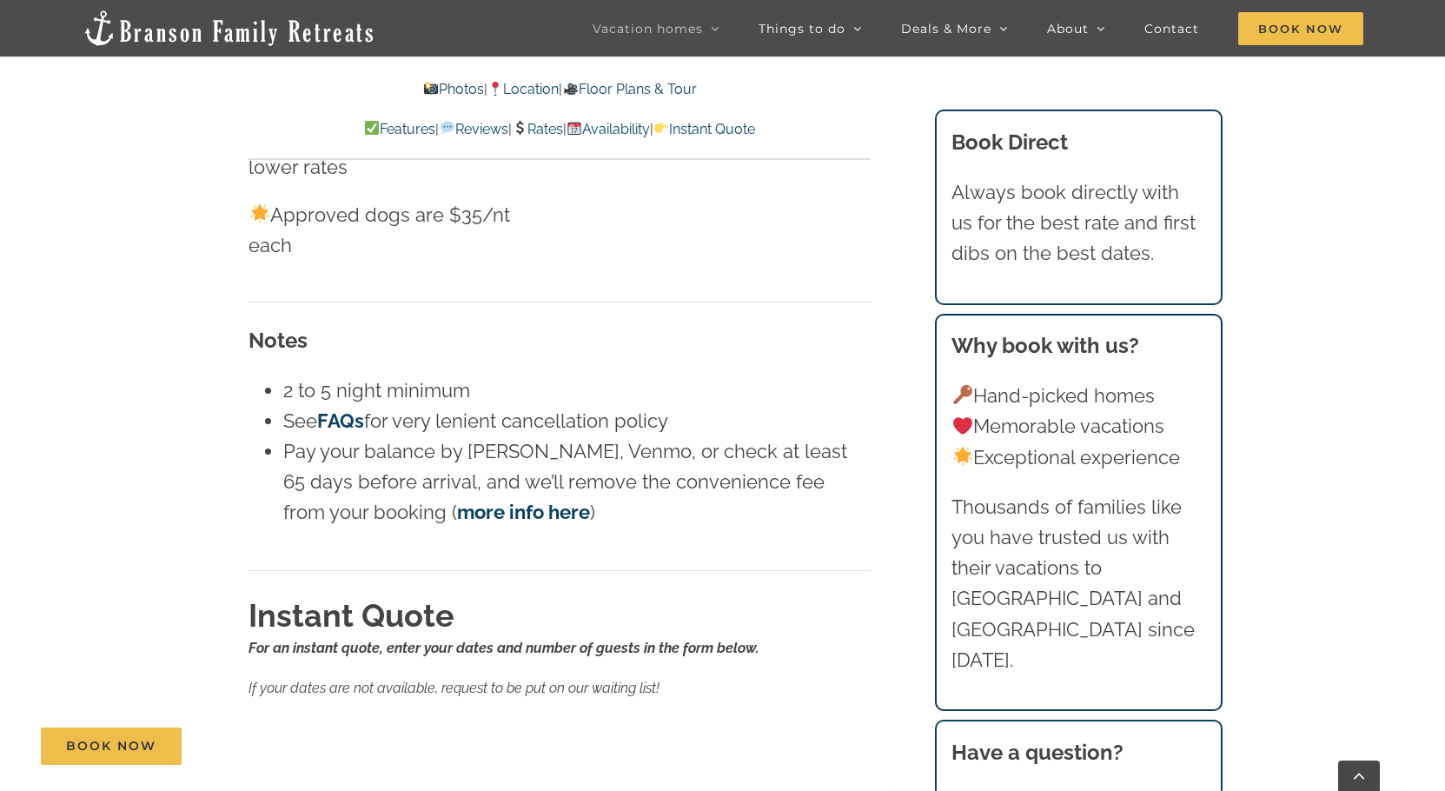
scroll to position [11407, 0]
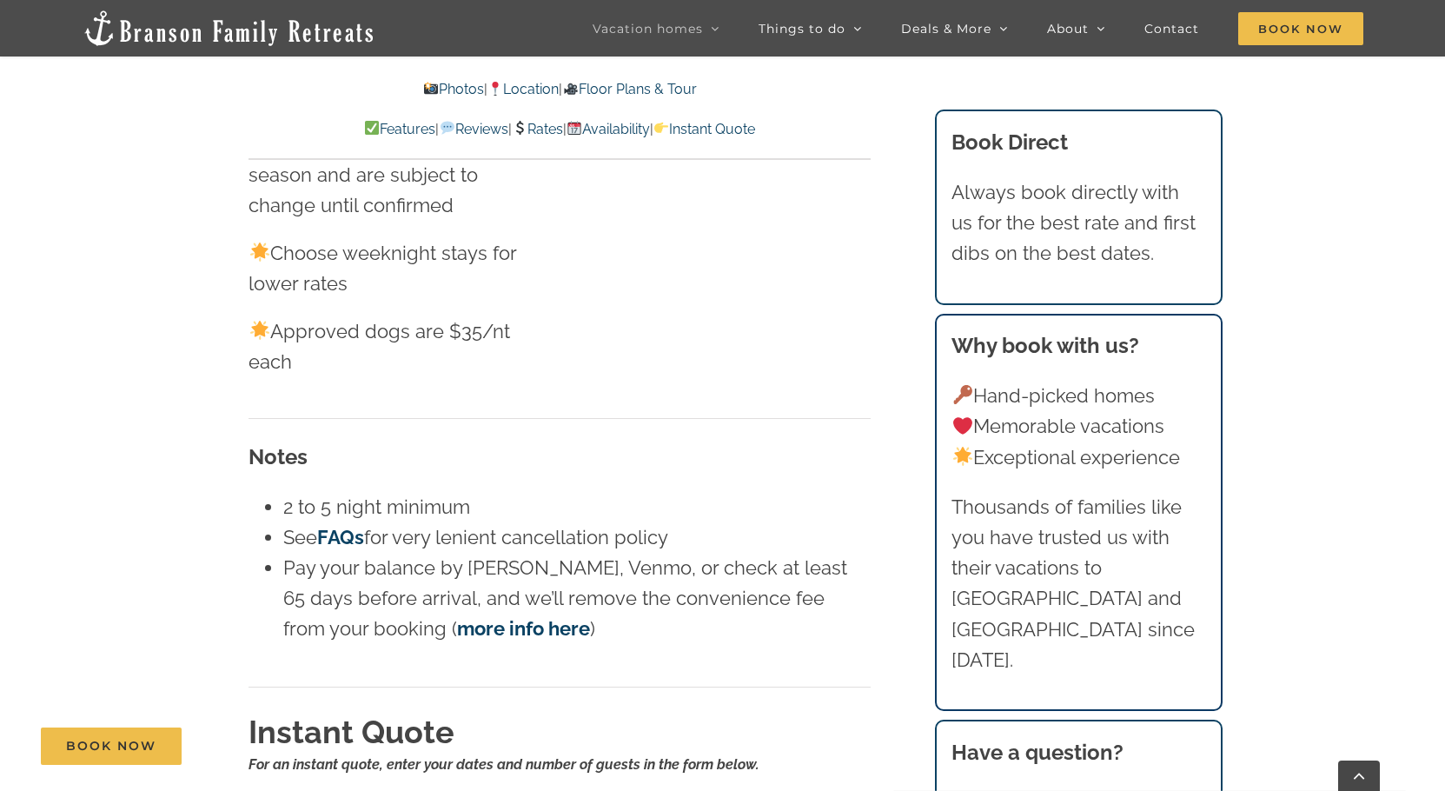
scroll to position [11059, 0]
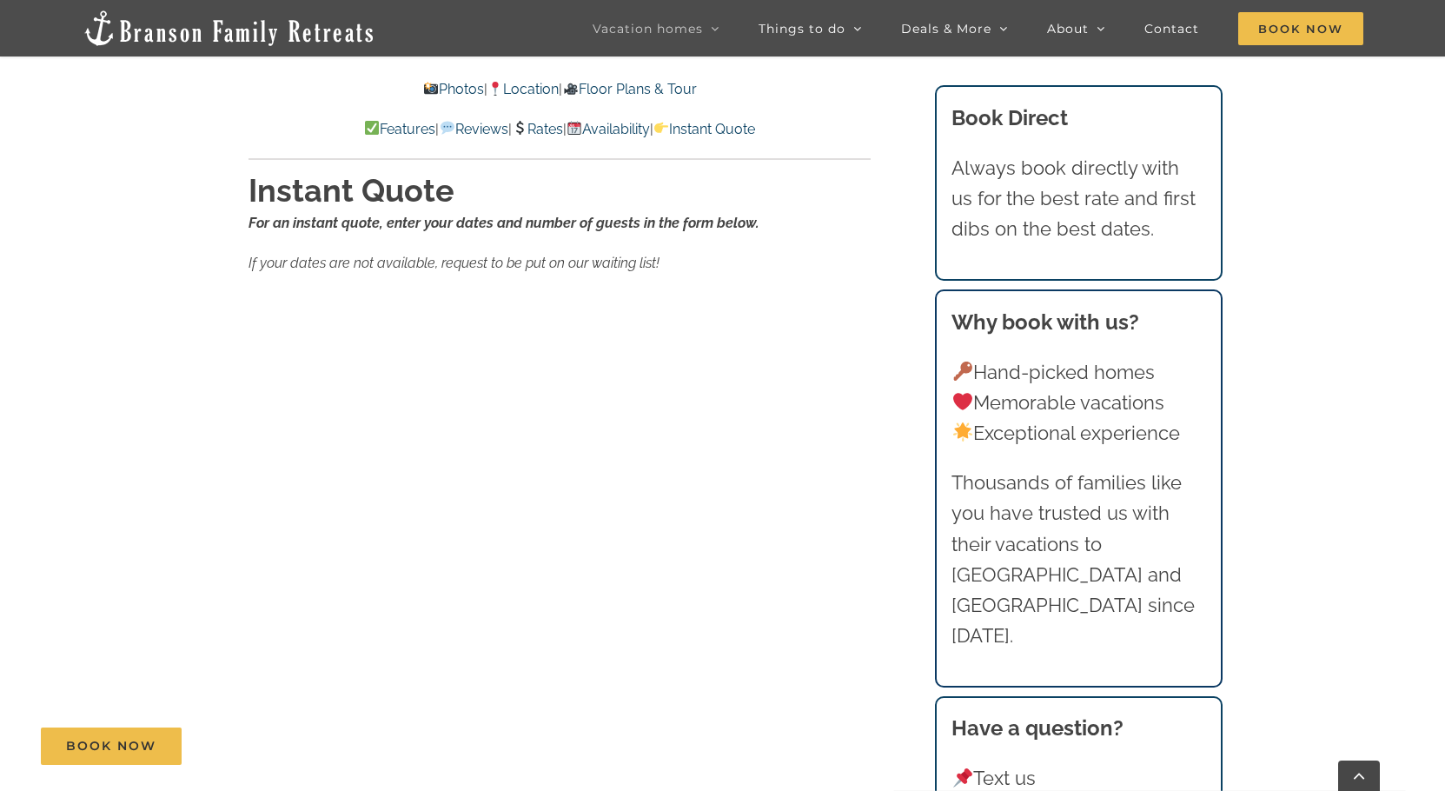
scroll to position [11841, 0]
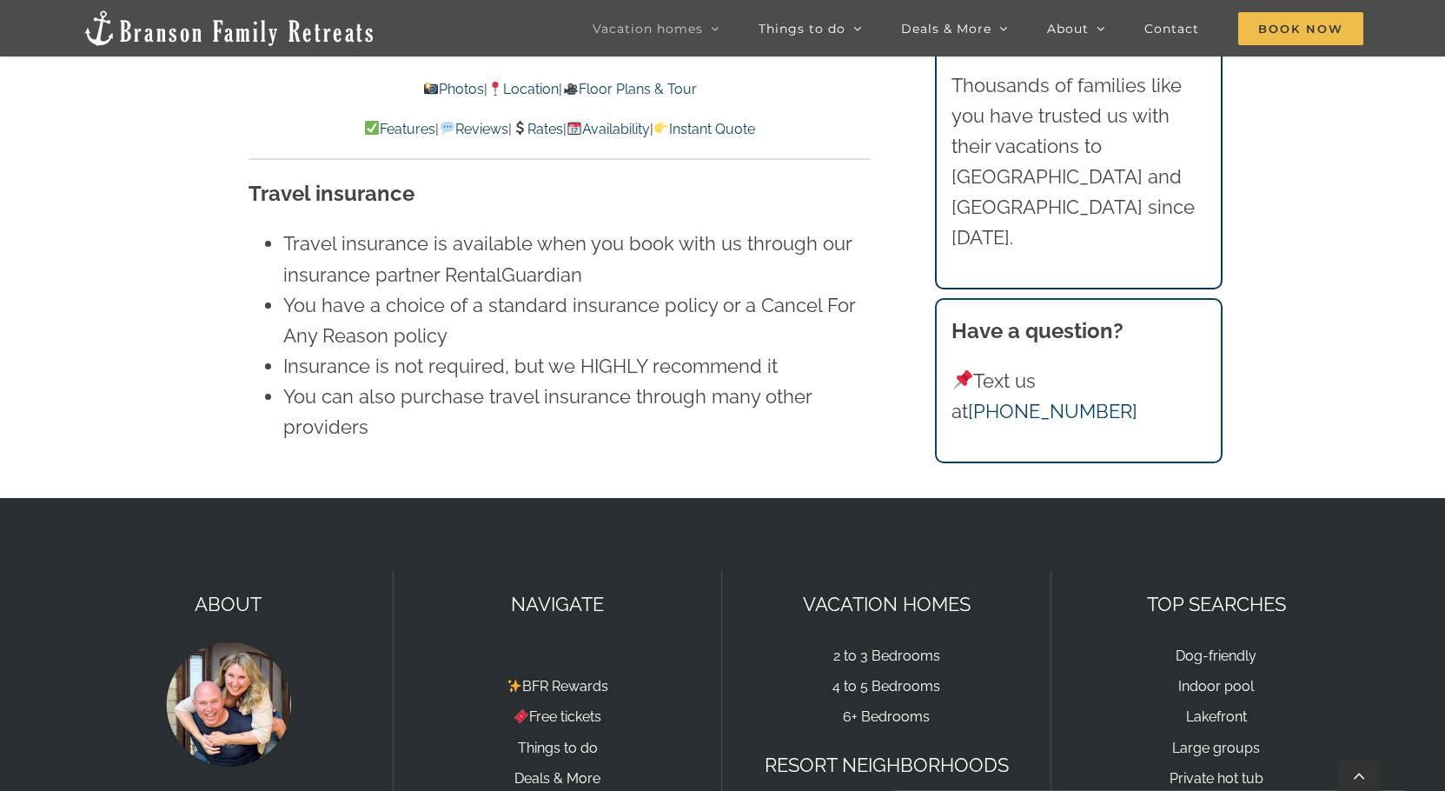
scroll to position [12536, 0]
